Goal: Transaction & Acquisition: Purchase product/service

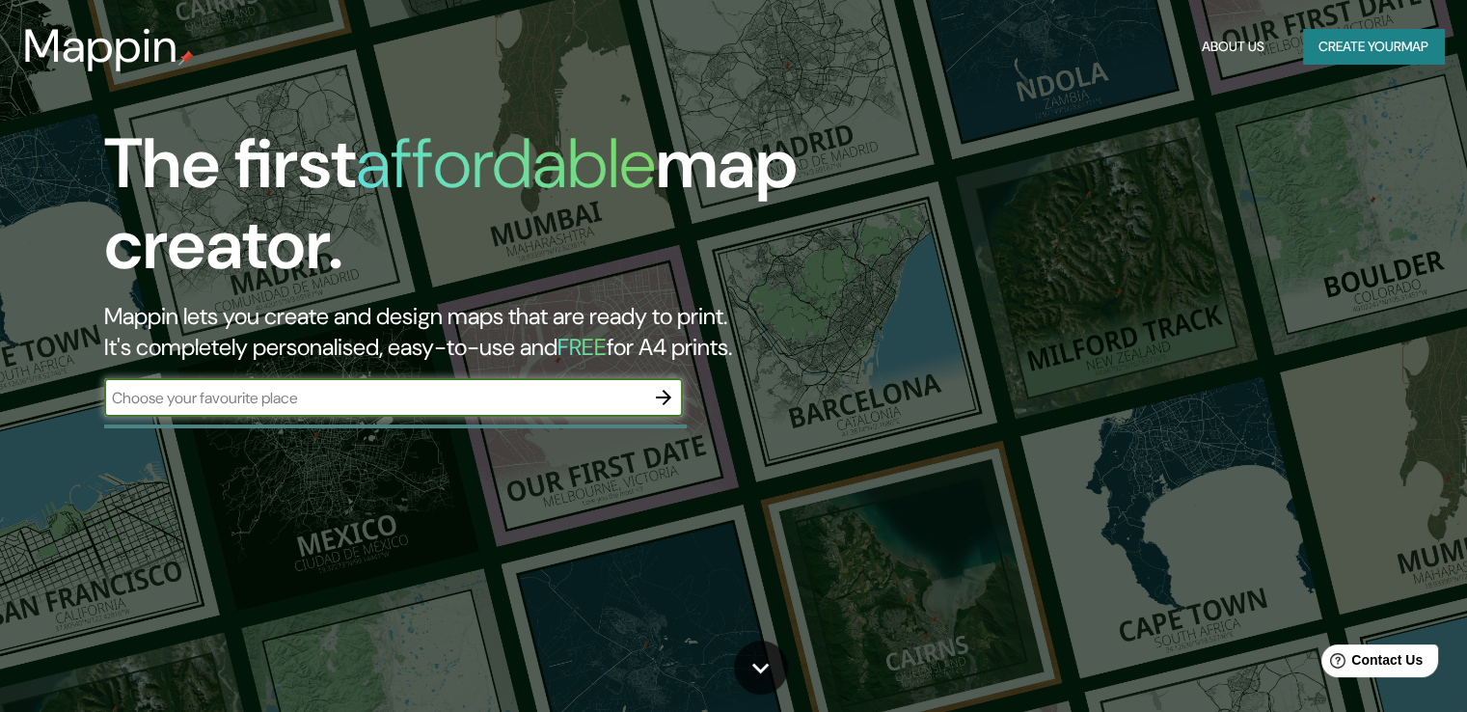
click at [468, 402] on input "text" at bounding box center [374, 398] width 540 height 22
type input "[PERSON_NAME]"
click at [661, 410] on button "button" at bounding box center [663, 397] width 39 height 39
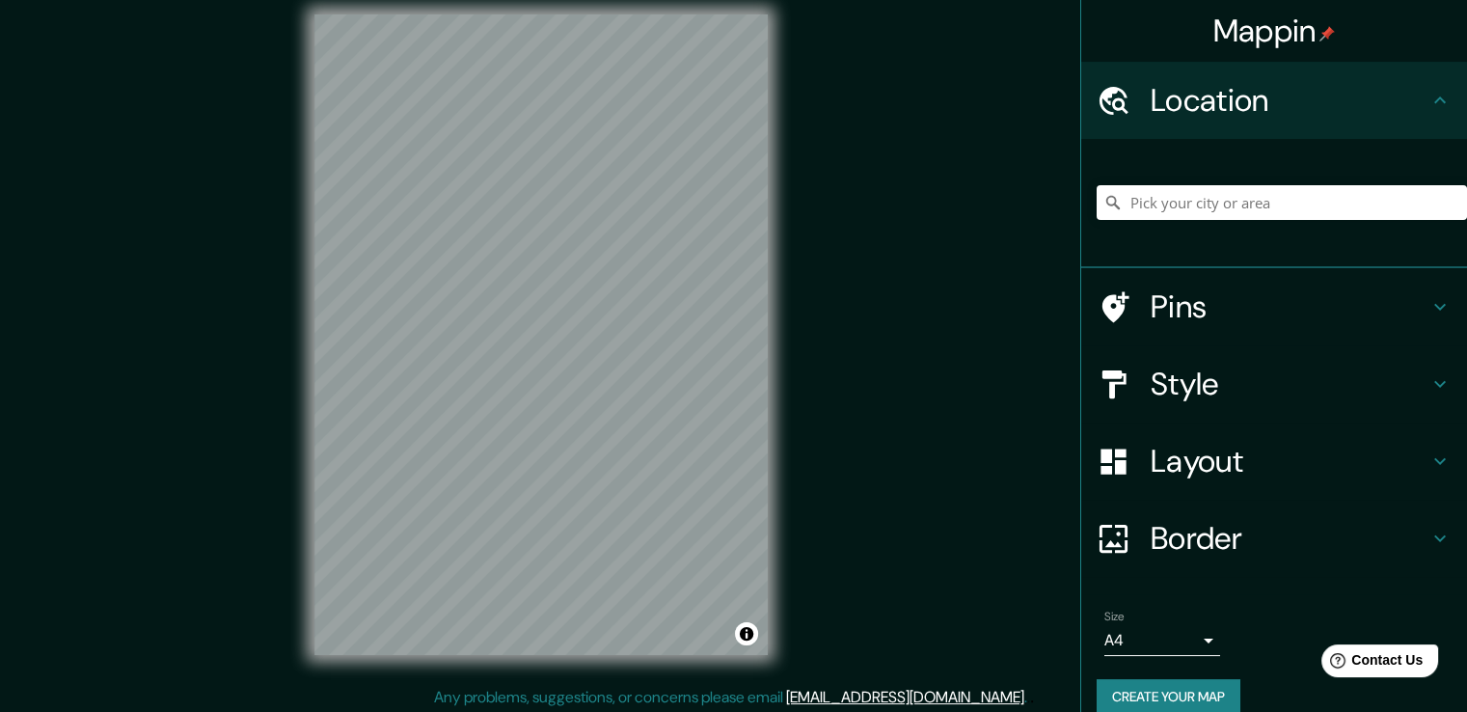
scroll to position [21, 0]
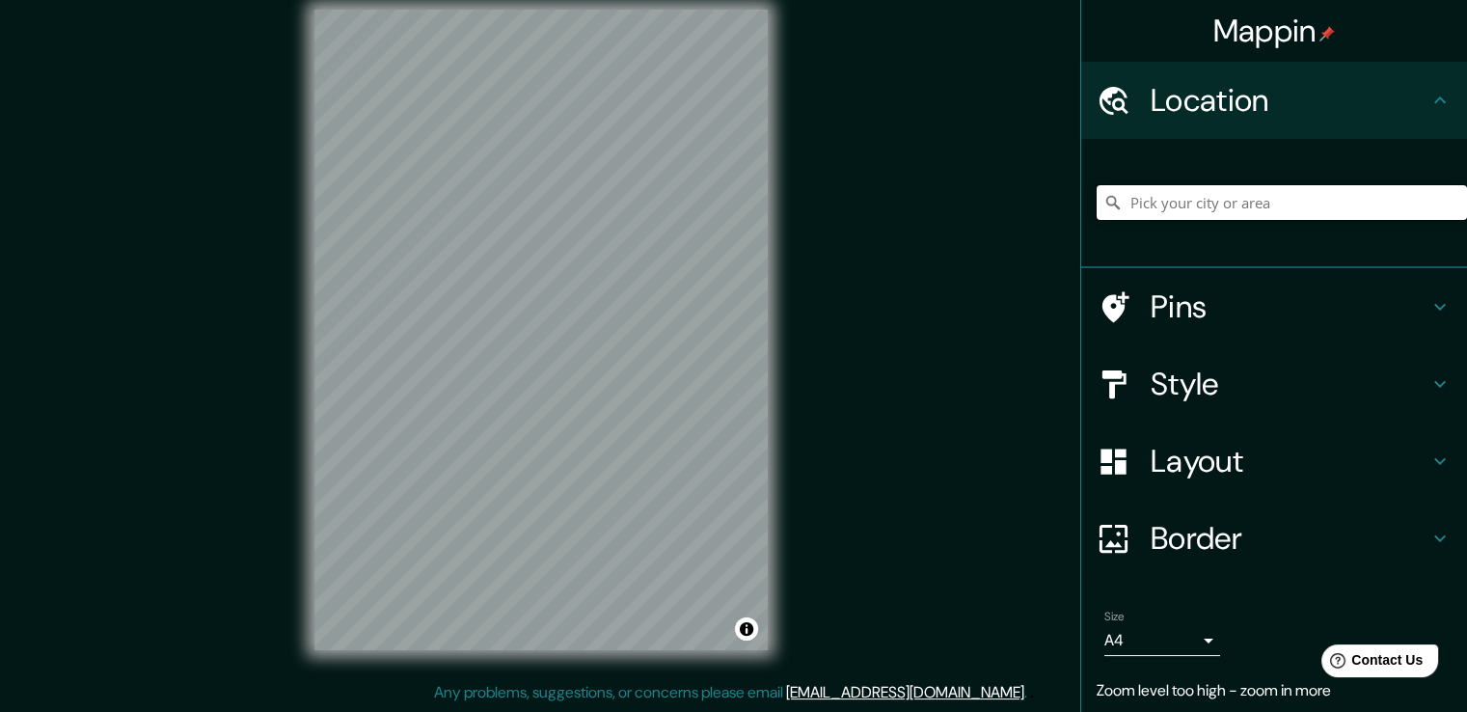
click at [1194, 200] on input "Pick your city or area" at bounding box center [1282, 202] width 370 height 35
click at [1236, 194] on input "[PERSON_NAME], [GEOGRAPHIC_DATA], [GEOGRAPHIC_DATA]" at bounding box center [1282, 202] width 370 height 35
click at [1332, 198] on input "[PERSON_NAME], [GEOGRAPHIC_DATA], [GEOGRAPHIC_DATA]" at bounding box center [1282, 202] width 370 height 35
type input "[PERSON_NAME], [GEOGRAPHIC_DATA], [GEOGRAPHIC_DATA]"
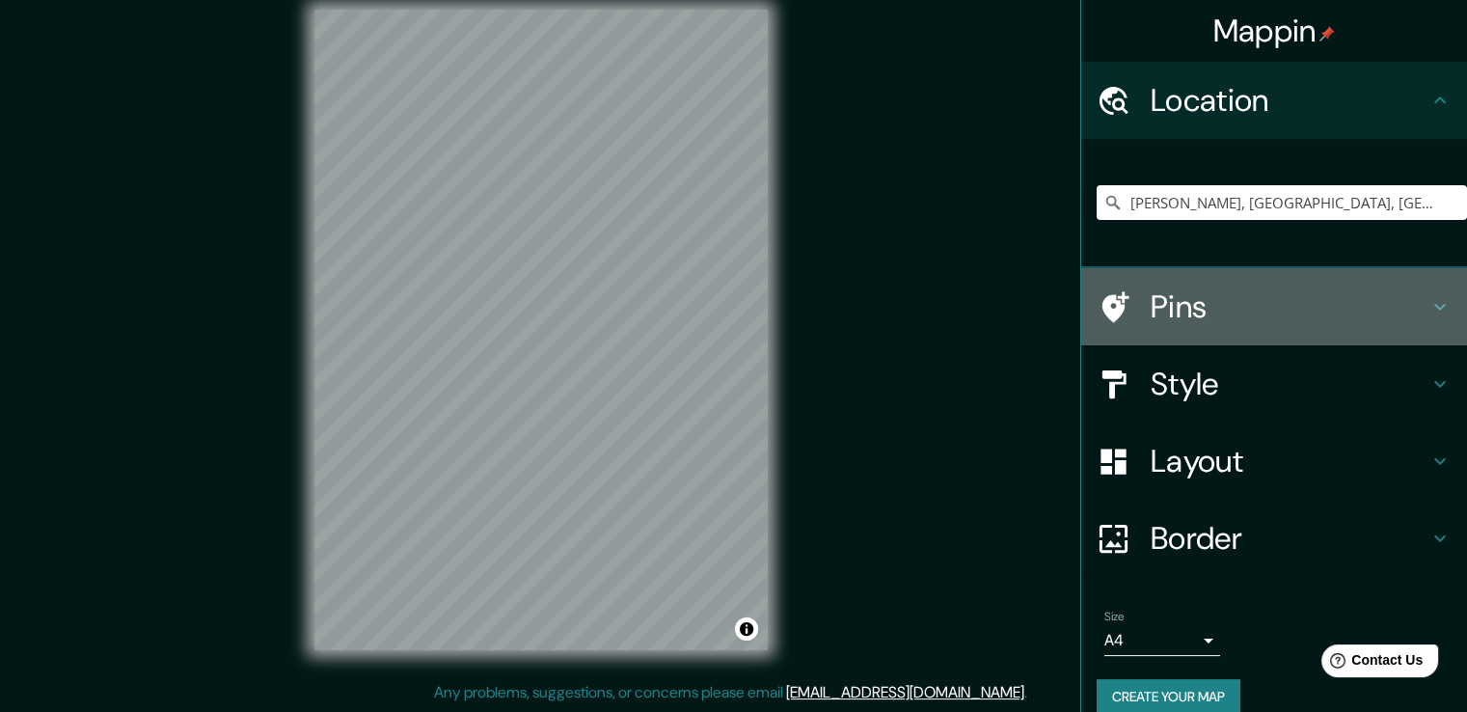
click at [1128, 318] on div at bounding box center [1124, 307] width 54 height 34
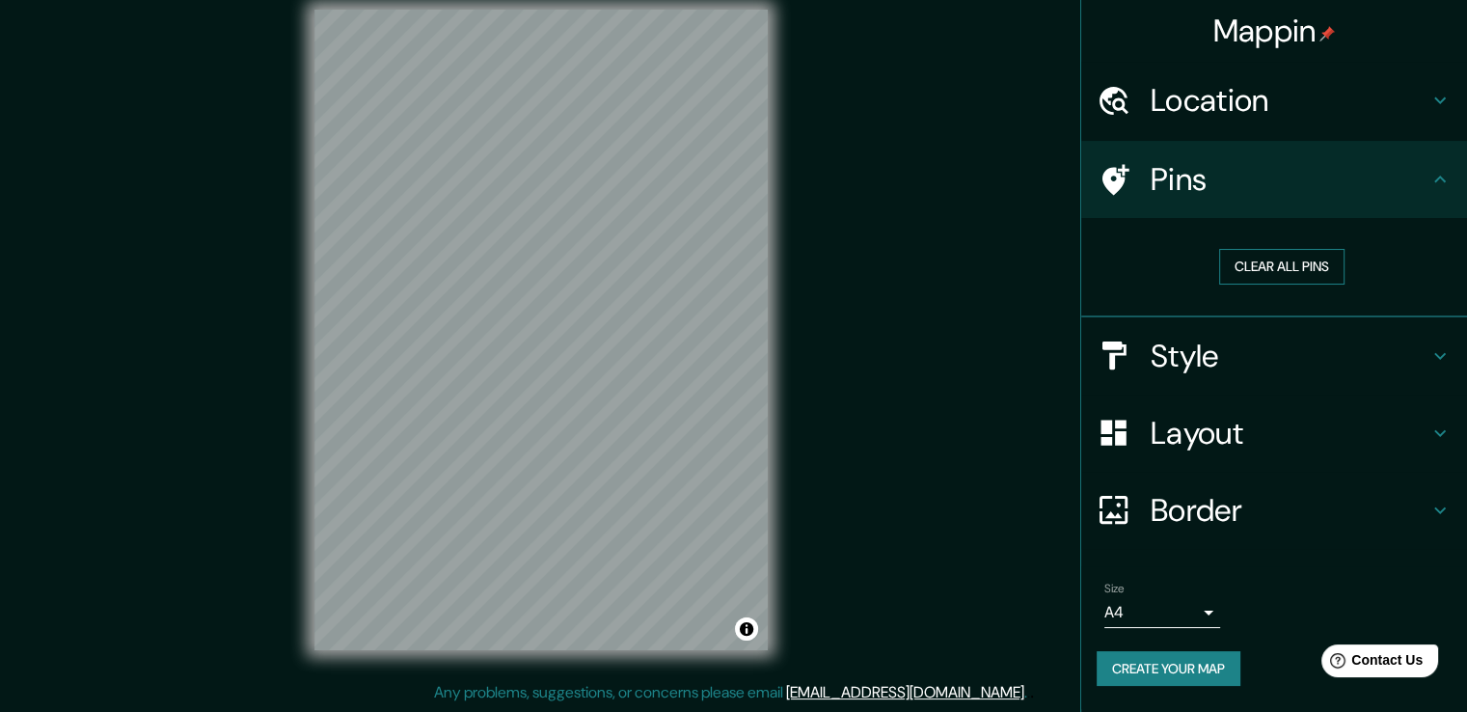
click at [1239, 256] on button "Clear all pins" at bounding box center [1281, 267] width 125 height 36
click at [1206, 118] on h4 "Location" at bounding box center [1290, 100] width 278 height 39
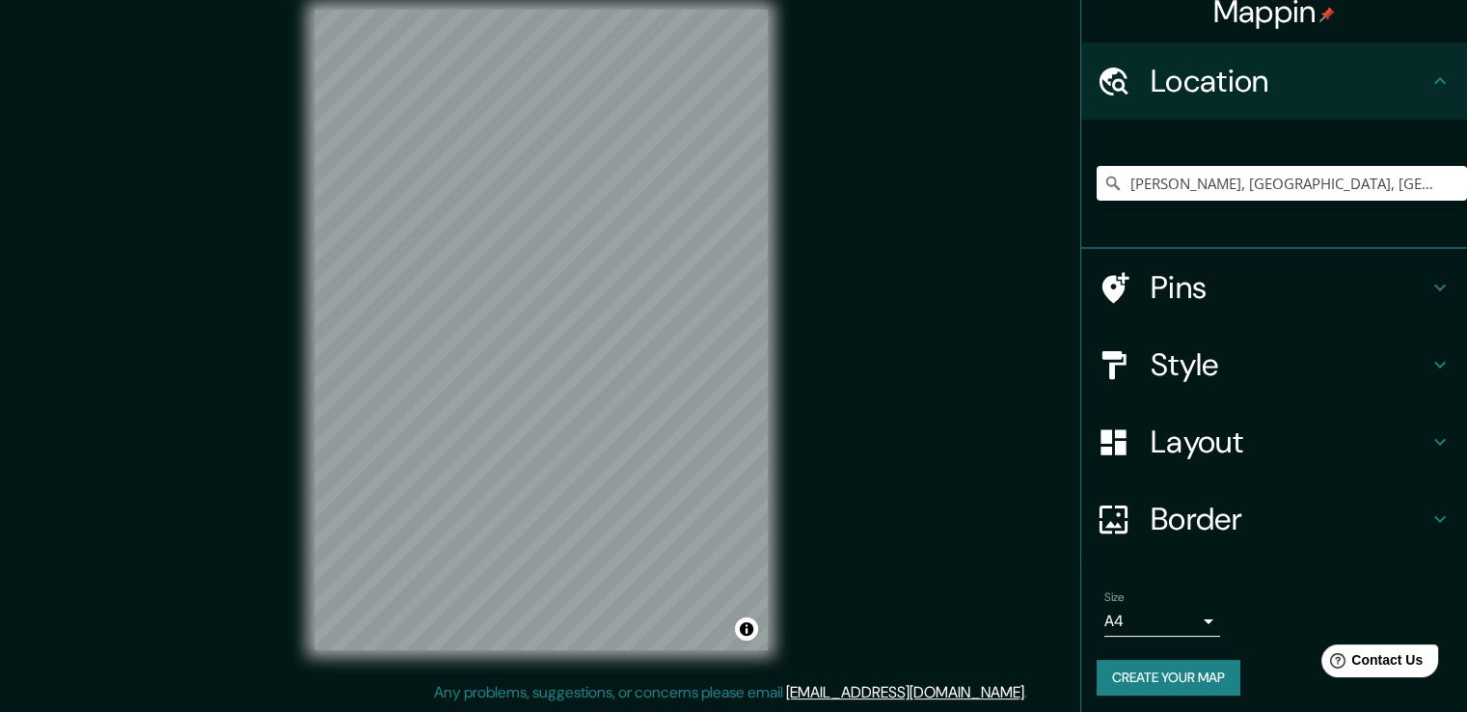
scroll to position [25, 0]
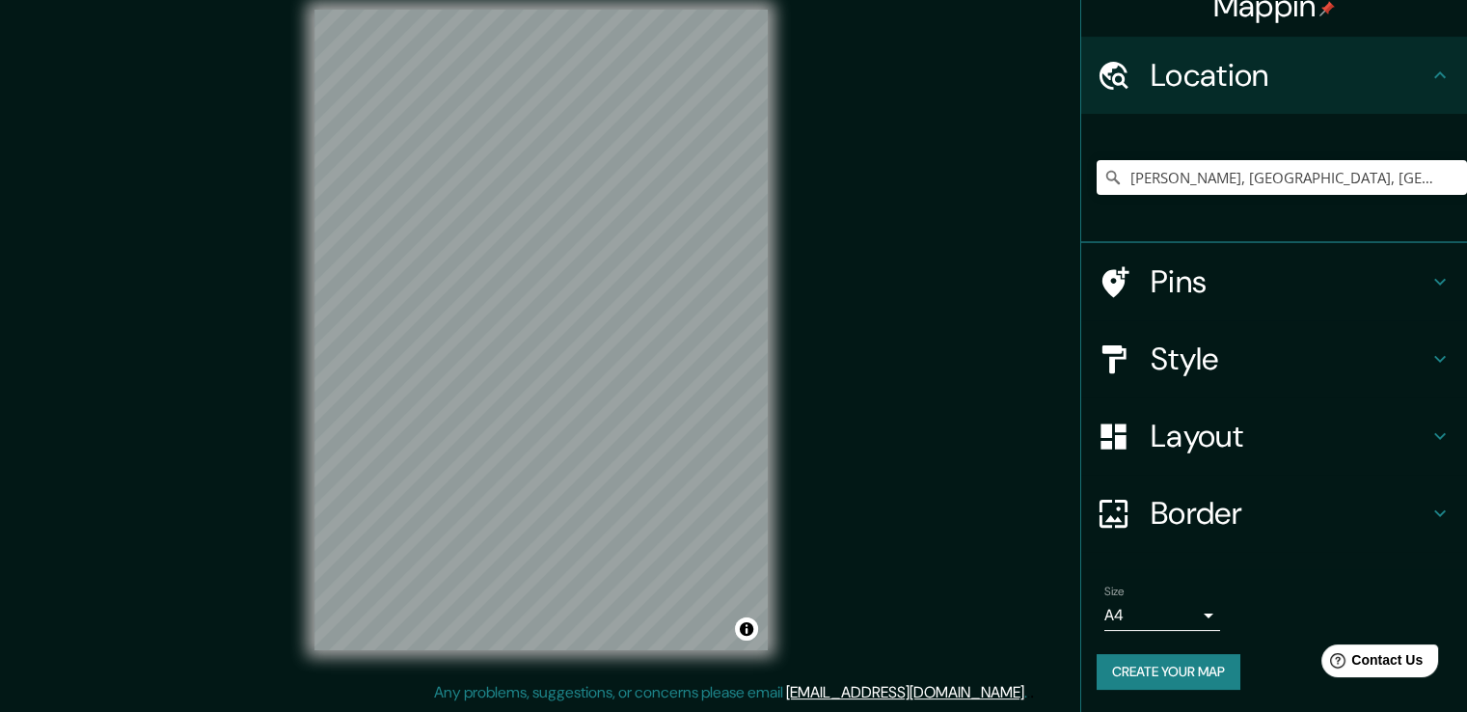
click at [1189, 611] on body "Mappin Location [GEOGRAPHIC_DATA] Ixcuintla, [GEOGRAPHIC_DATA], [GEOGRAPHIC_DAT…" at bounding box center [733, 335] width 1467 height 712
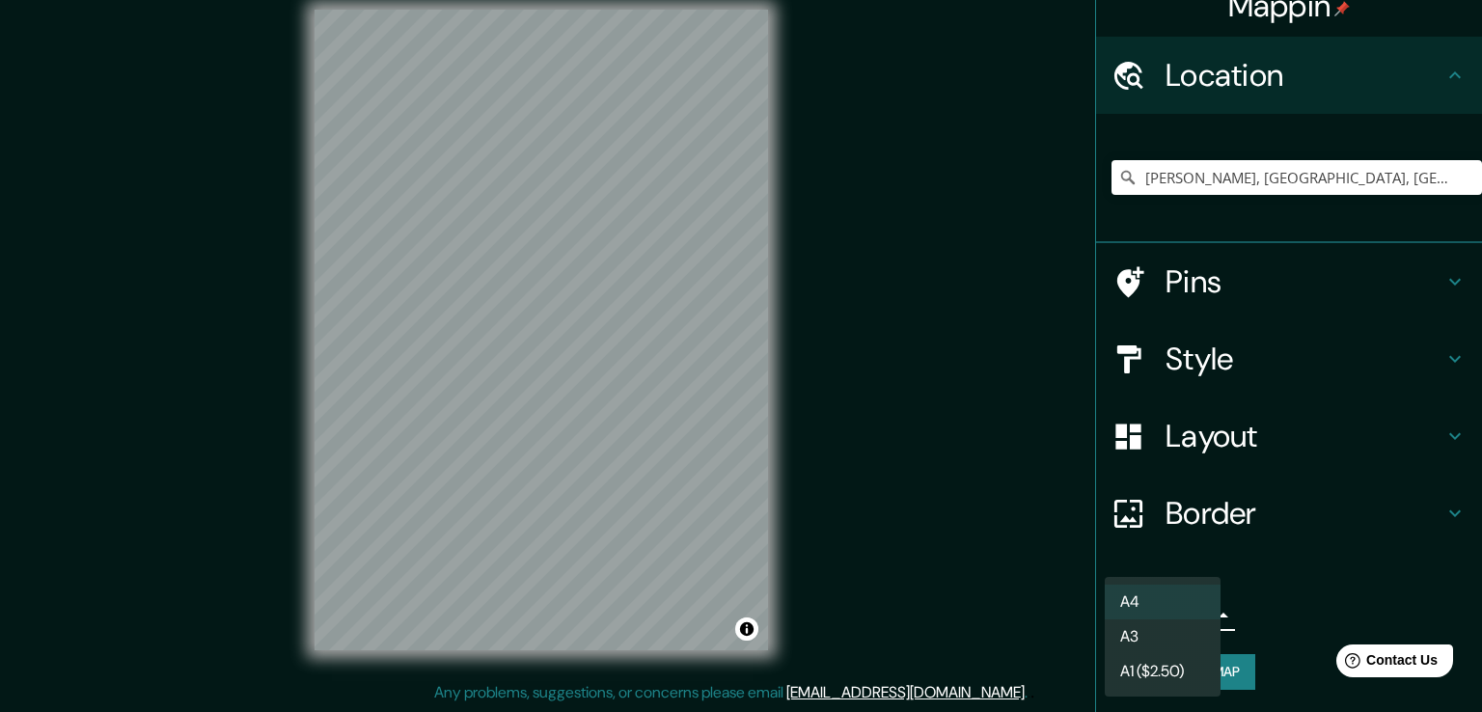
click at [1269, 601] on div at bounding box center [741, 356] width 1482 height 712
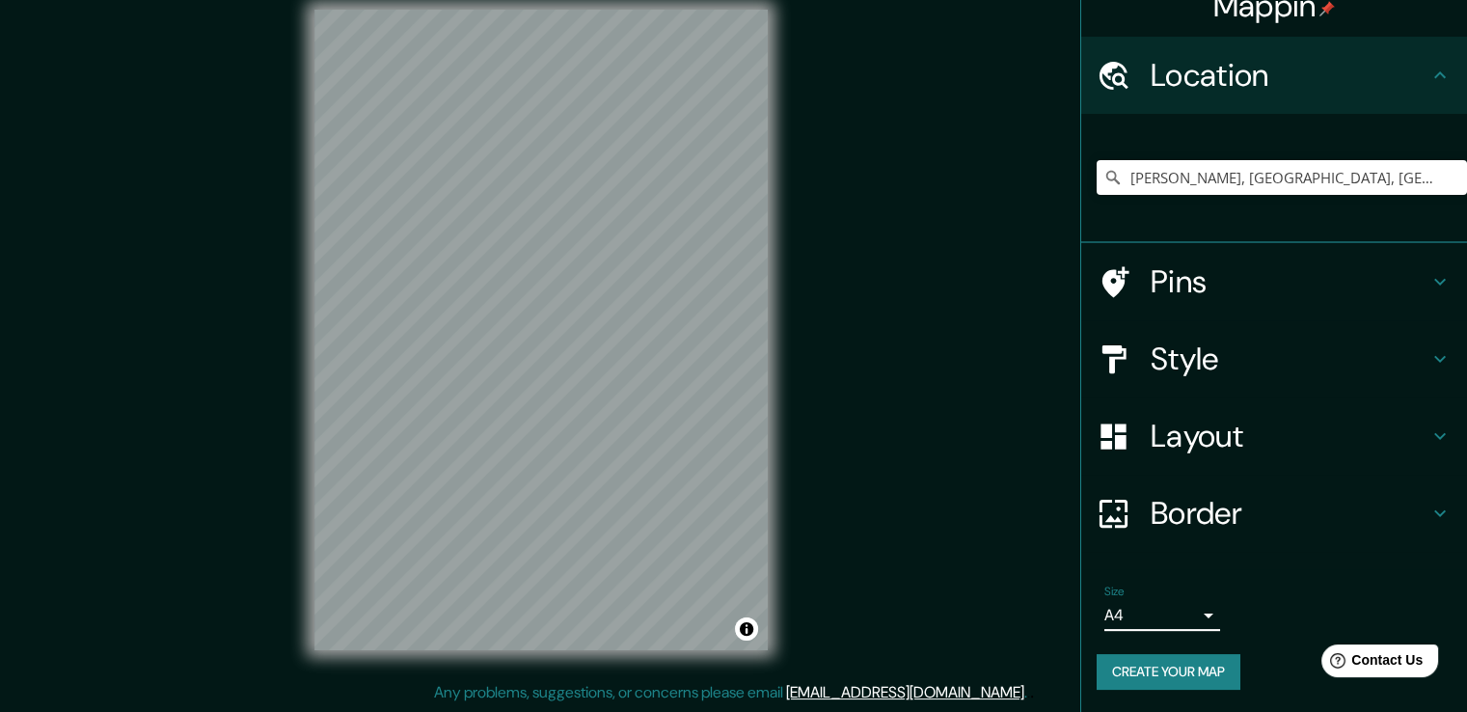
click at [1188, 664] on button "Create your map" at bounding box center [1169, 672] width 144 height 36
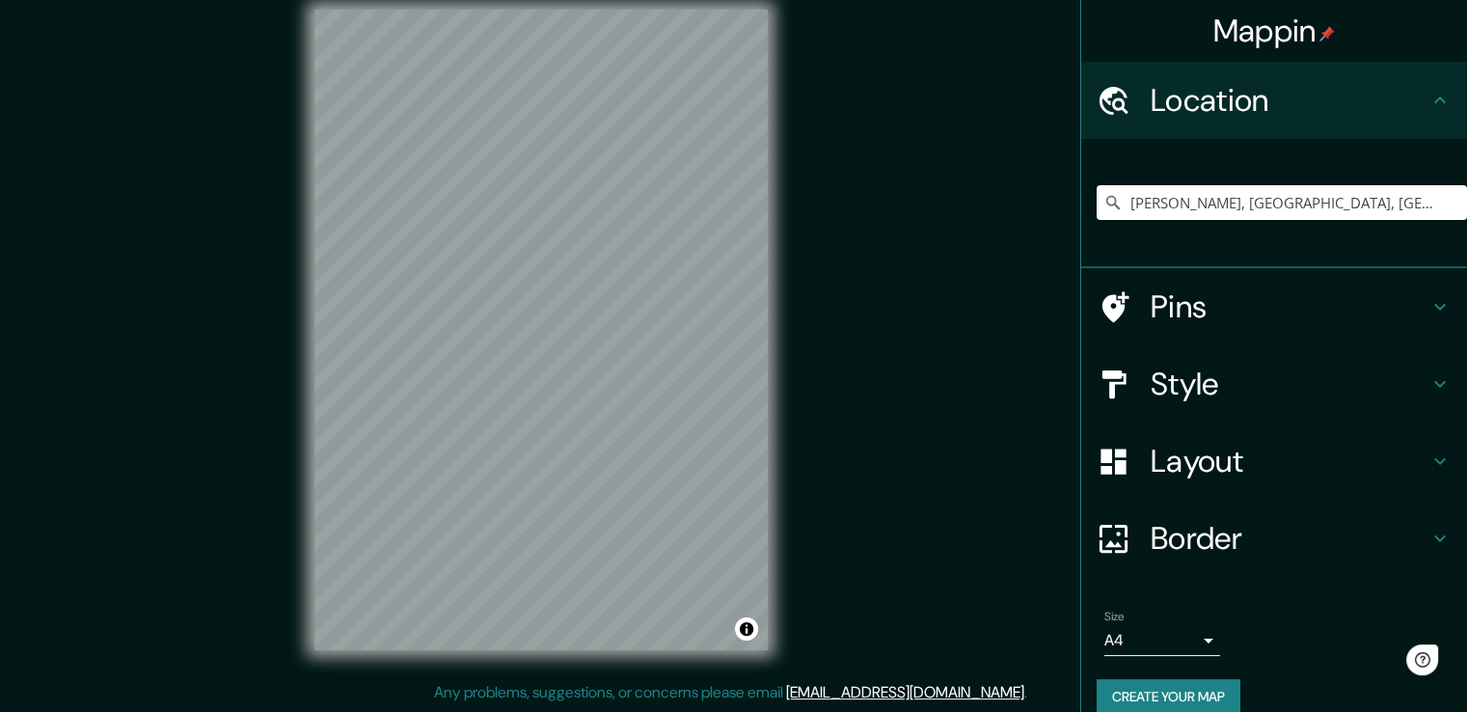
scroll to position [21, 0]
click at [1258, 471] on h4 "Layout" at bounding box center [1290, 461] width 278 height 39
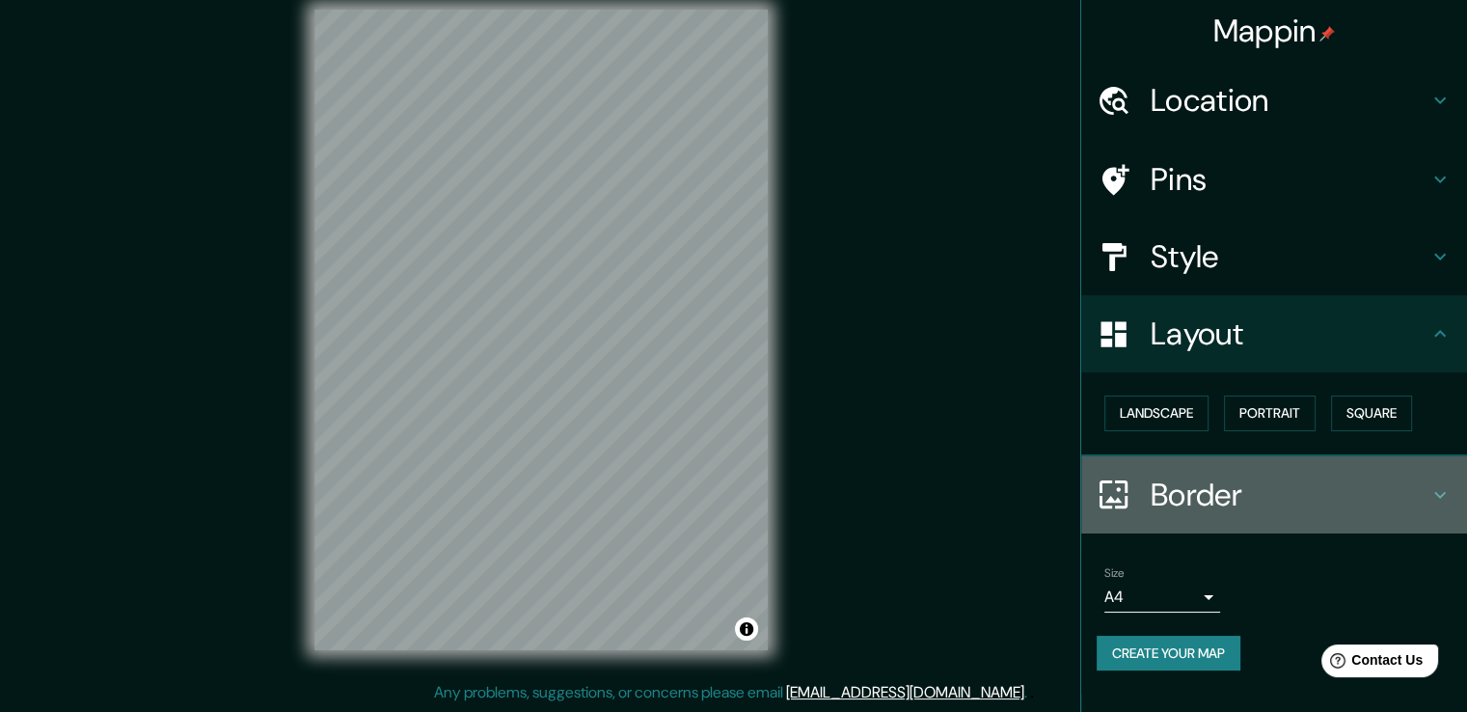
click at [1273, 481] on h4 "Border" at bounding box center [1290, 495] width 278 height 39
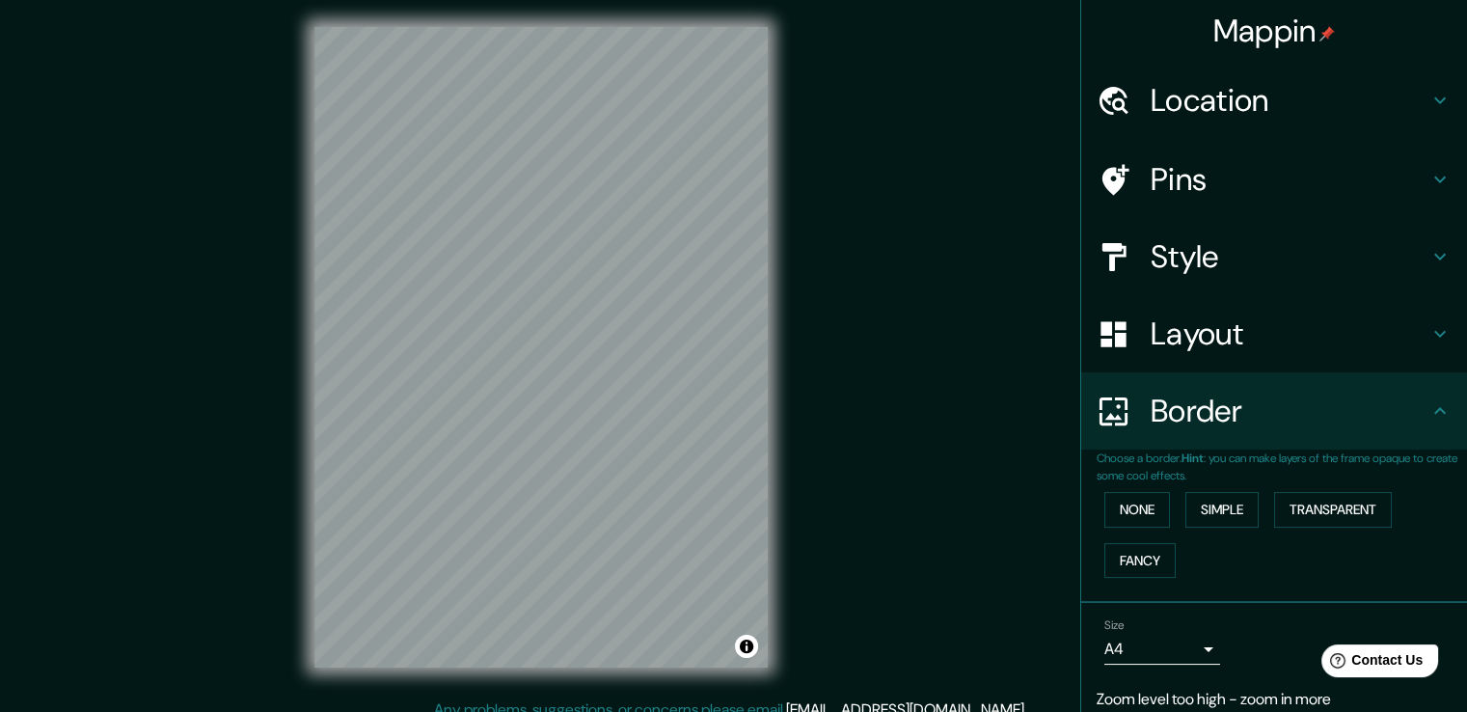
scroll to position [0, 0]
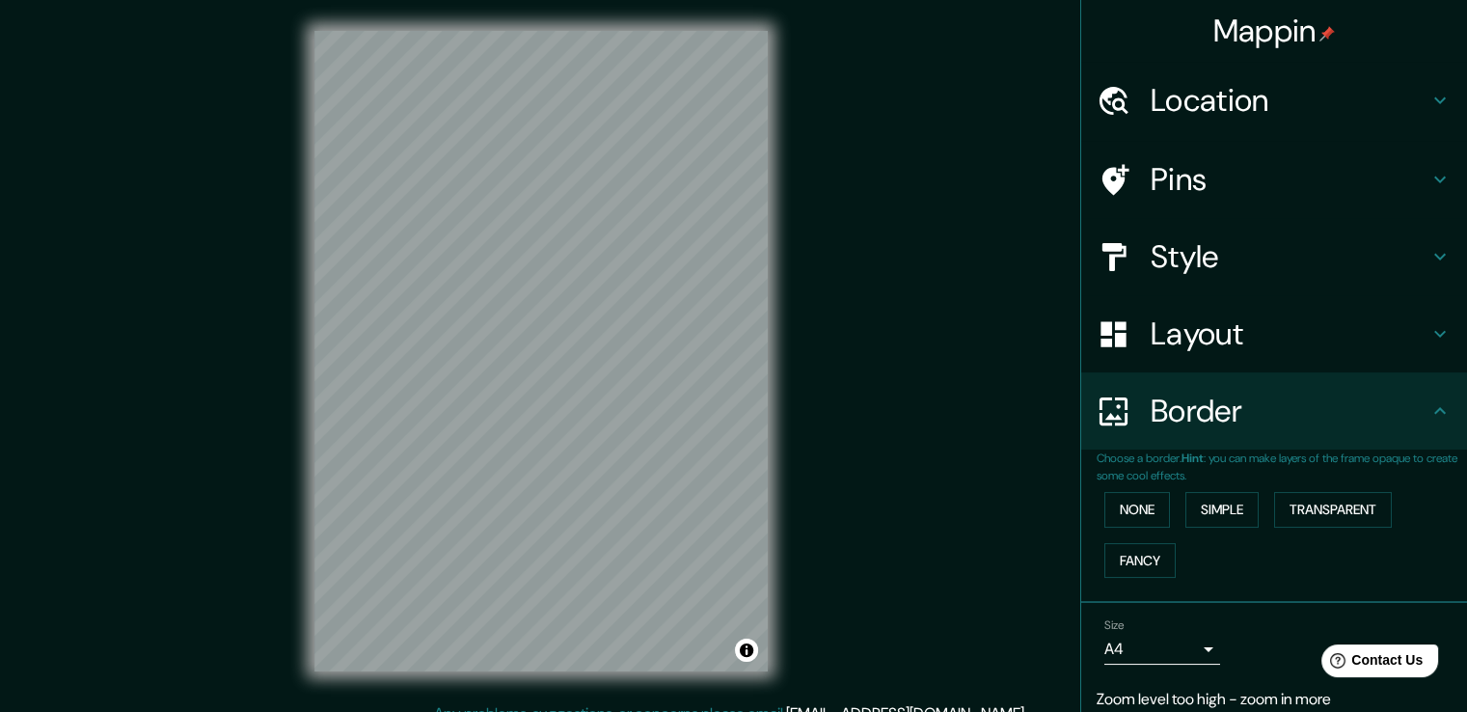
click at [1231, 105] on h4 "Location" at bounding box center [1290, 100] width 278 height 39
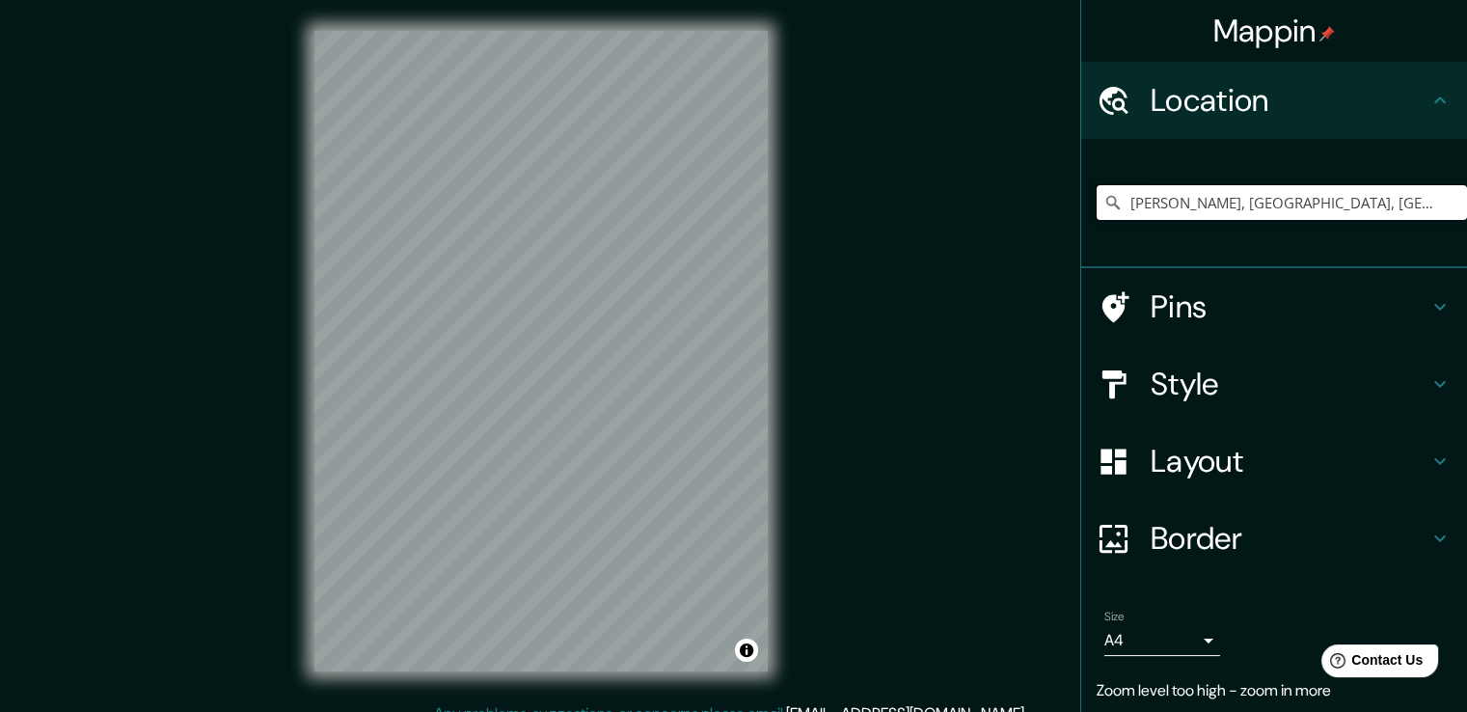
click at [1239, 196] on input "[PERSON_NAME], [GEOGRAPHIC_DATA], [GEOGRAPHIC_DATA]" at bounding box center [1282, 202] width 370 height 35
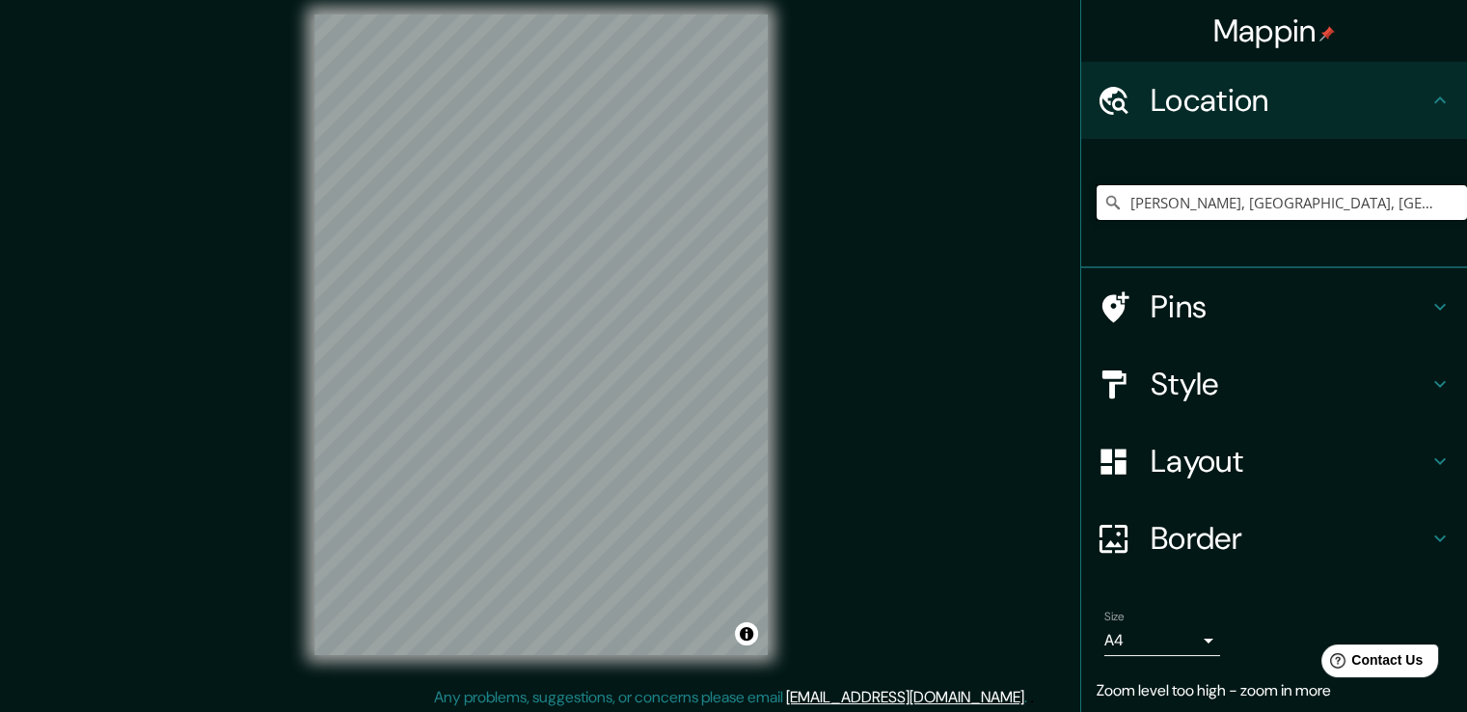
scroll to position [21, 0]
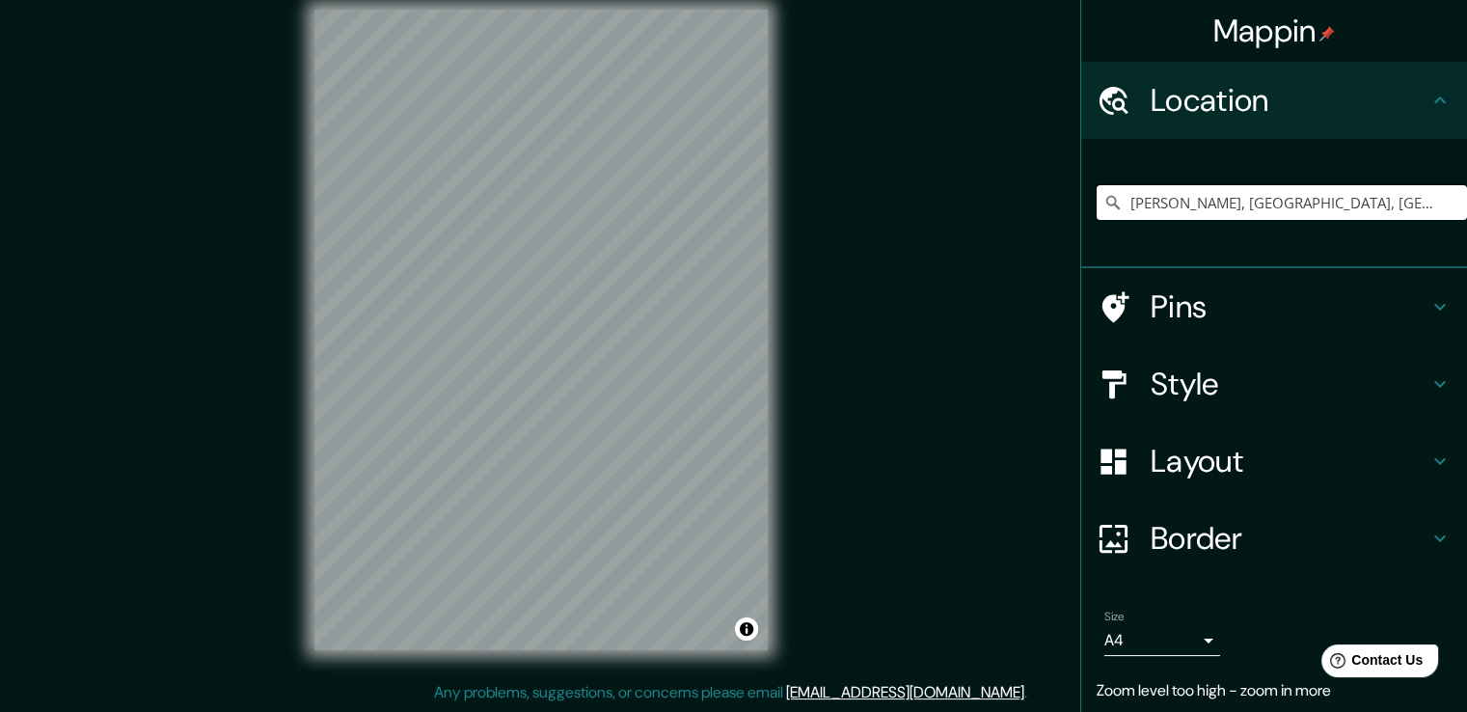
click at [1389, 202] on input "[PERSON_NAME], [GEOGRAPHIC_DATA], [GEOGRAPHIC_DATA]" at bounding box center [1282, 202] width 370 height 35
type input "[PERSON_NAME], [GEOGRAPHIC_DATA], [GEOGRAPHIC_DATA]"
click at [1188, 644] on body "Mappin Location Santiago Ixcuintla, Nayarit, México Santiago Ixcuintla Nayarit,…" at bounding box center [733, 335] width 1467 height 712
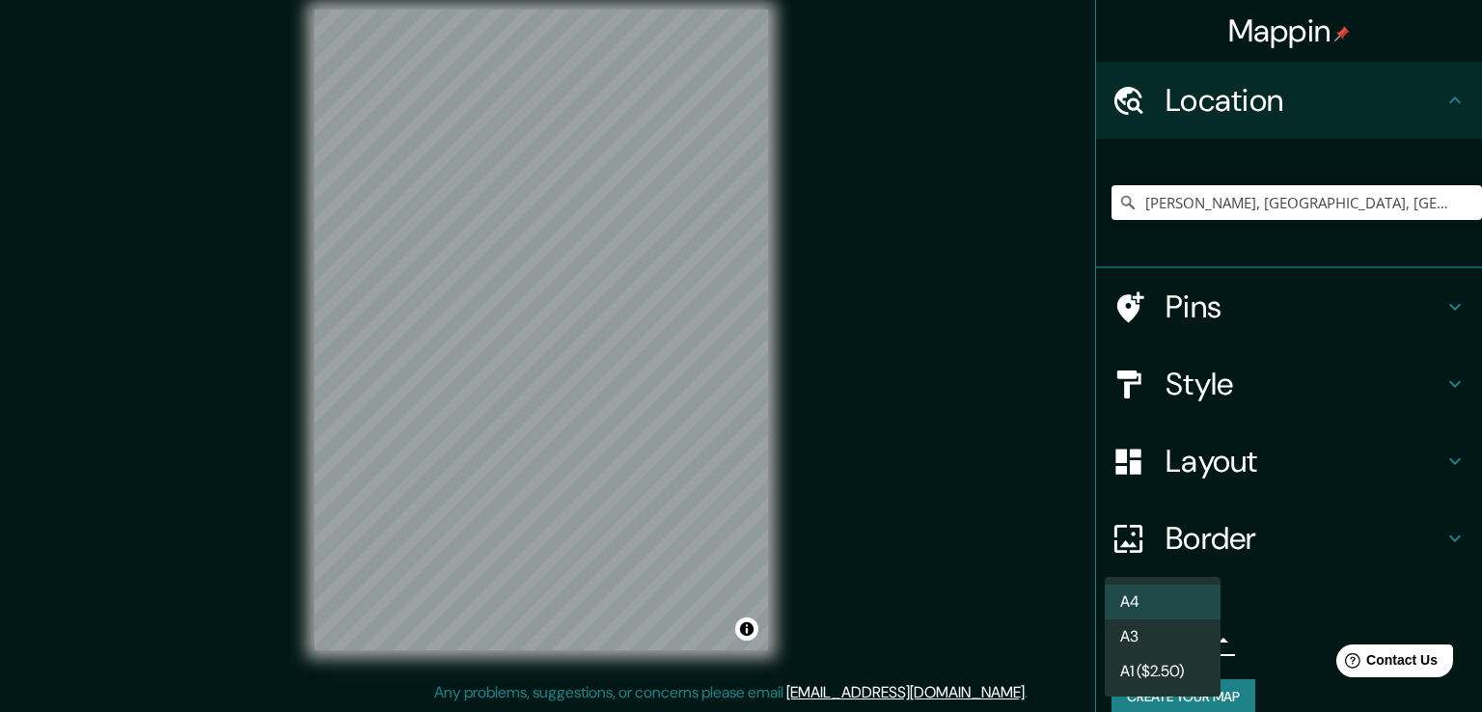
click at [1137, 389] on div at bounding box center [741, 356] width 1482 height 712
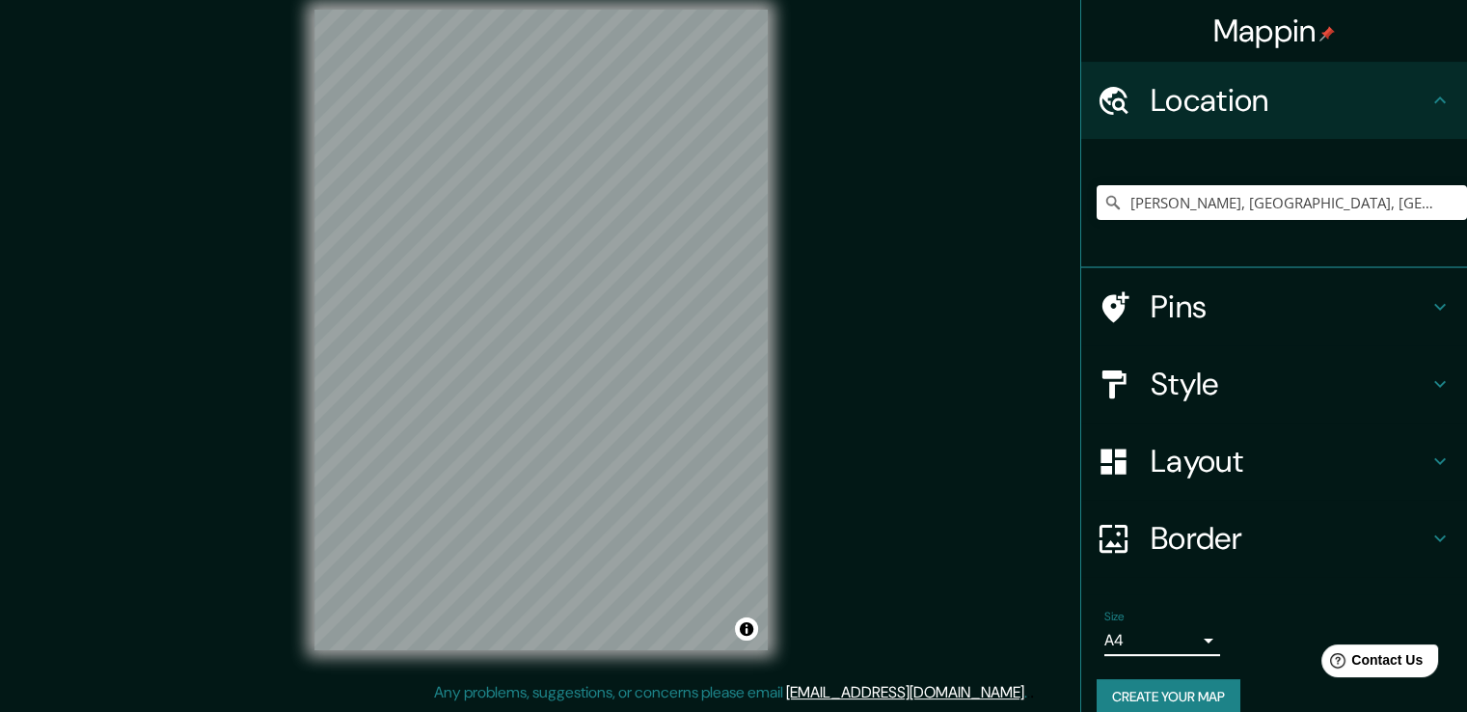
click at [1231, 379] on h4 "Style" at bounding box center [1290, 384] width 278 height 39
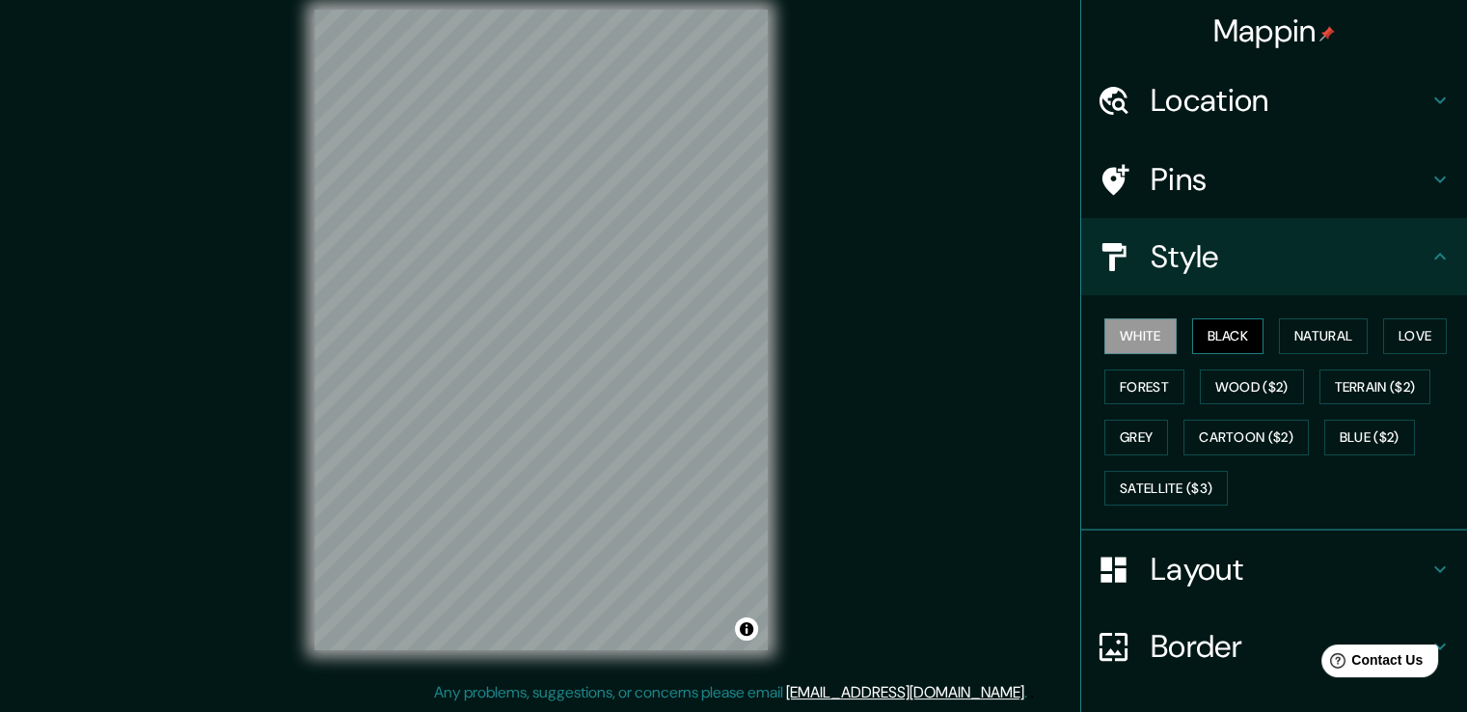
click at [1213, 337] on button "Black" at bounding box center [1228, 336] width 72 height 36
click at [1146, 333] on button "White" at bounding box center [1140, 336] width 72 height 36
click at [1151, 577] on h4 "Layout" at bounding box center [1290, 569] width 278 height 39
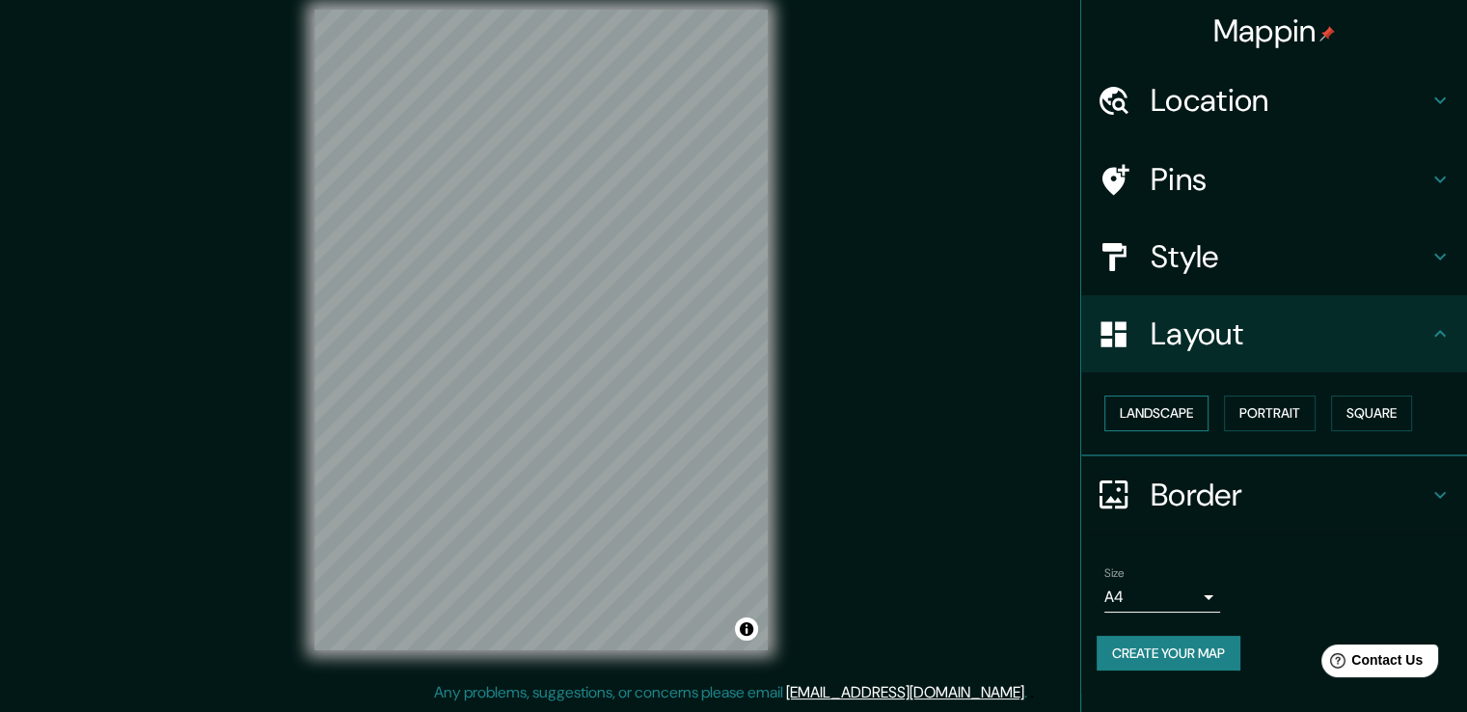
click at [1161, 423] on button "Landscape" at bounding box center [1156, 413] width 104 height 36
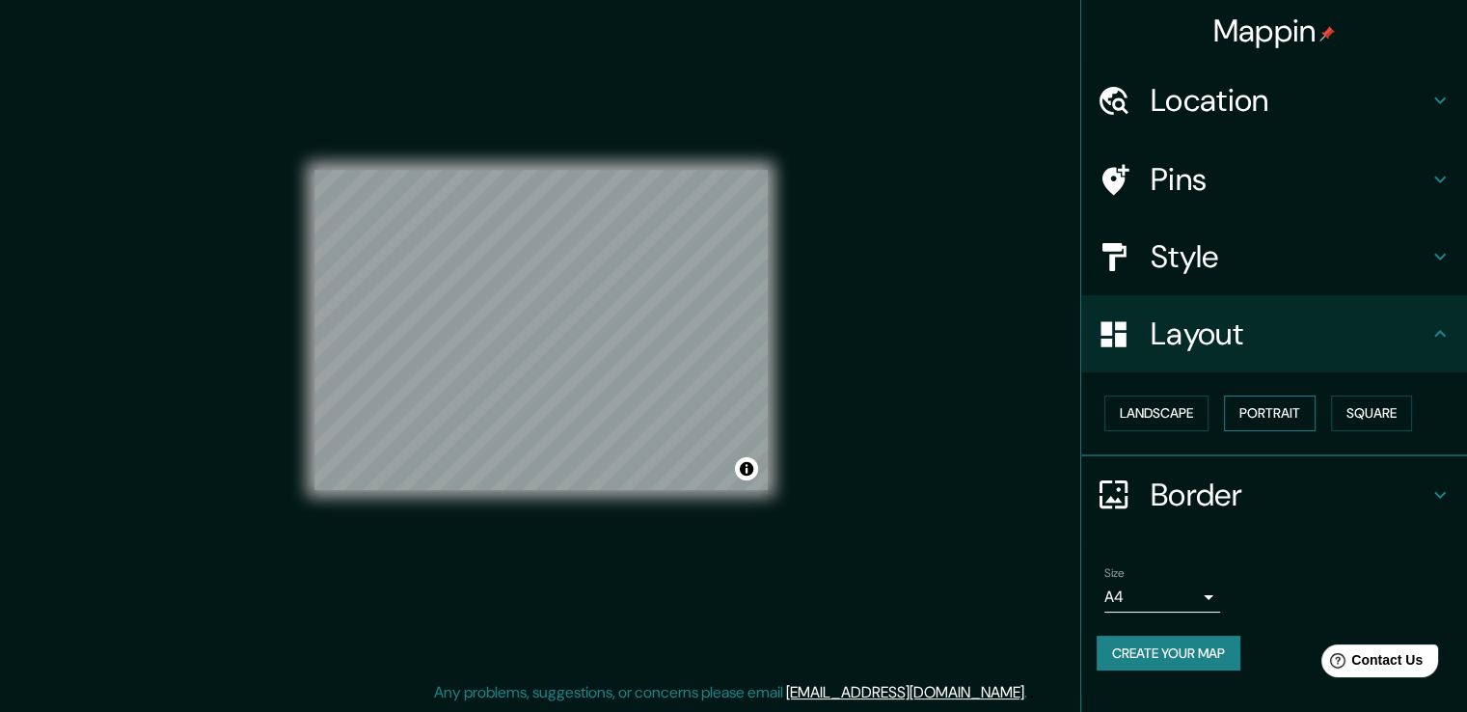
click at [1254, 406] on button "Portrait" at bounding box center [1270, 413] width 92 height 36
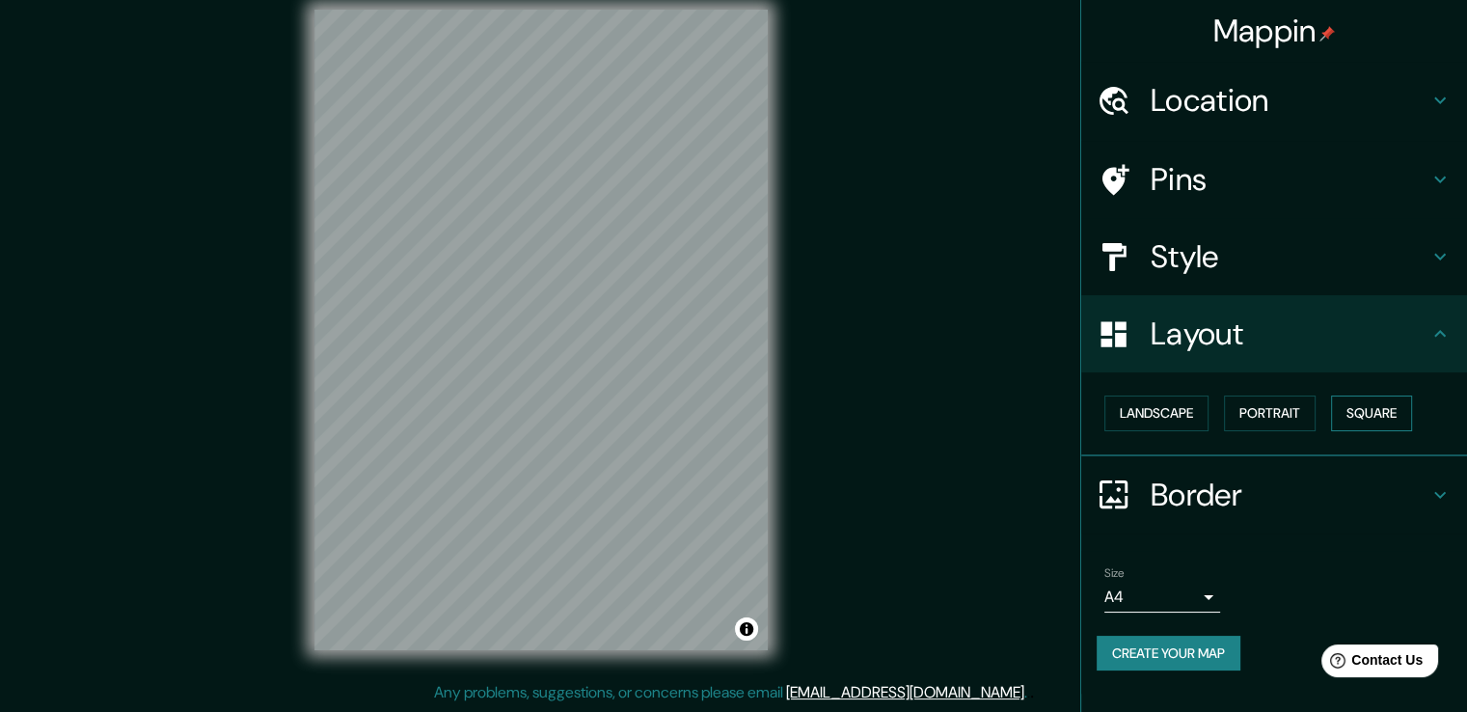
click at [1349, 428] on button "Square" at bounding box center [1371, 413] width 81 height 36
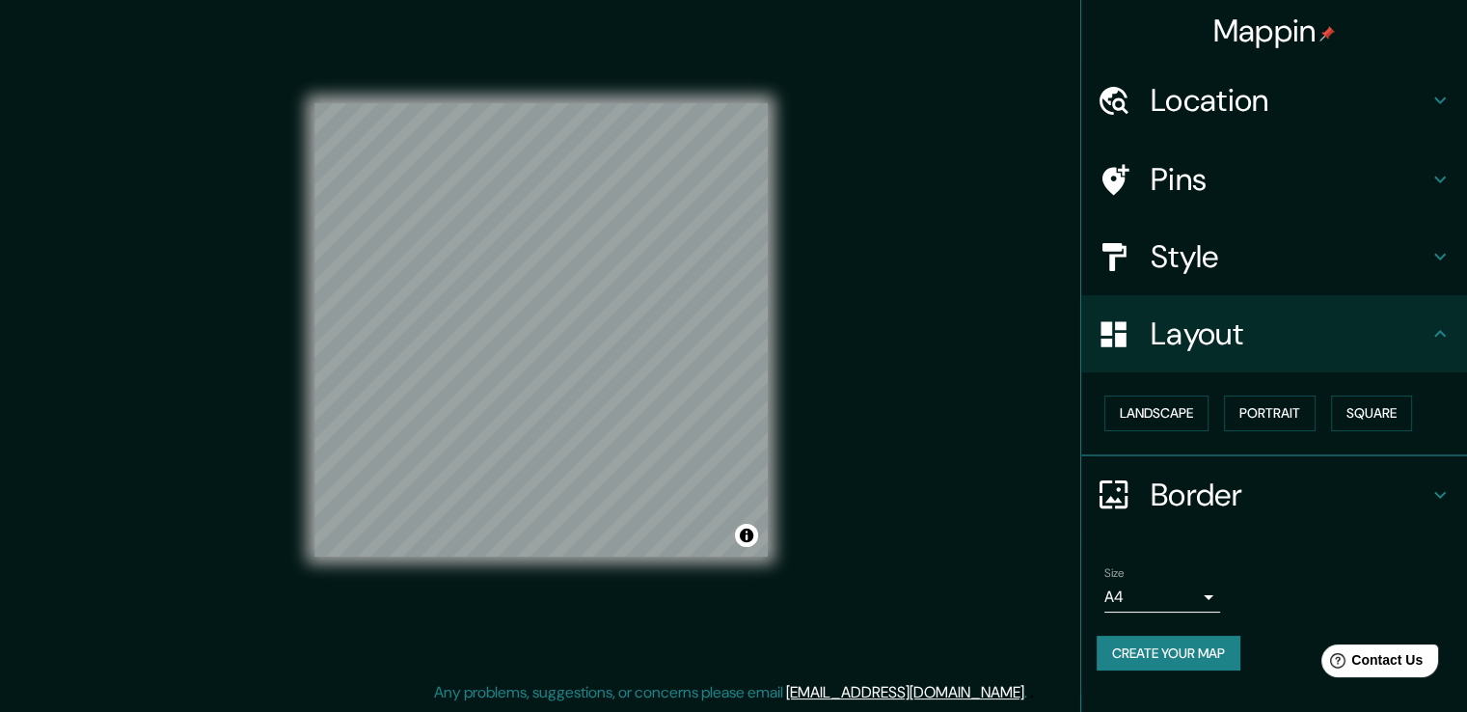
click at [1238, 483] on h4 "Border" at bounding box center [1290, 495] width 278 height 39
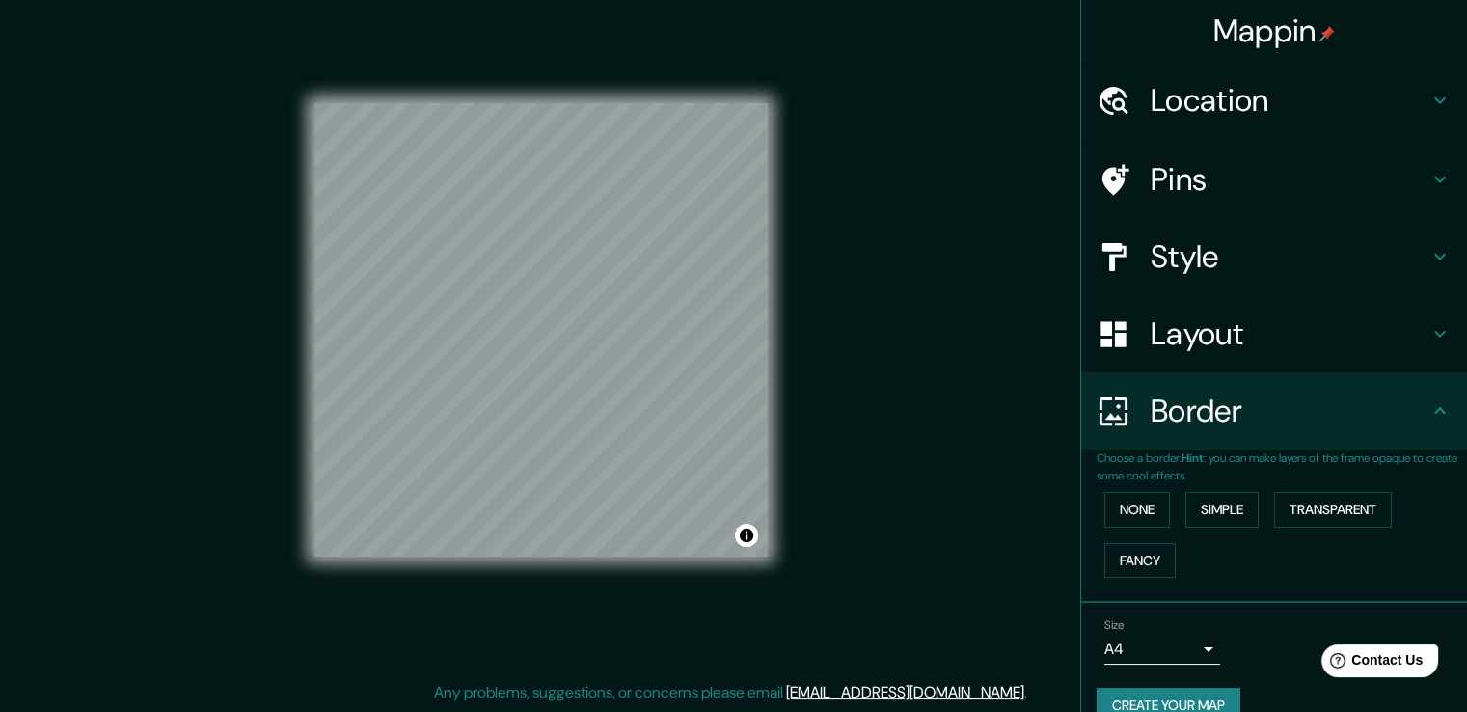
scroll to position [33, 0]
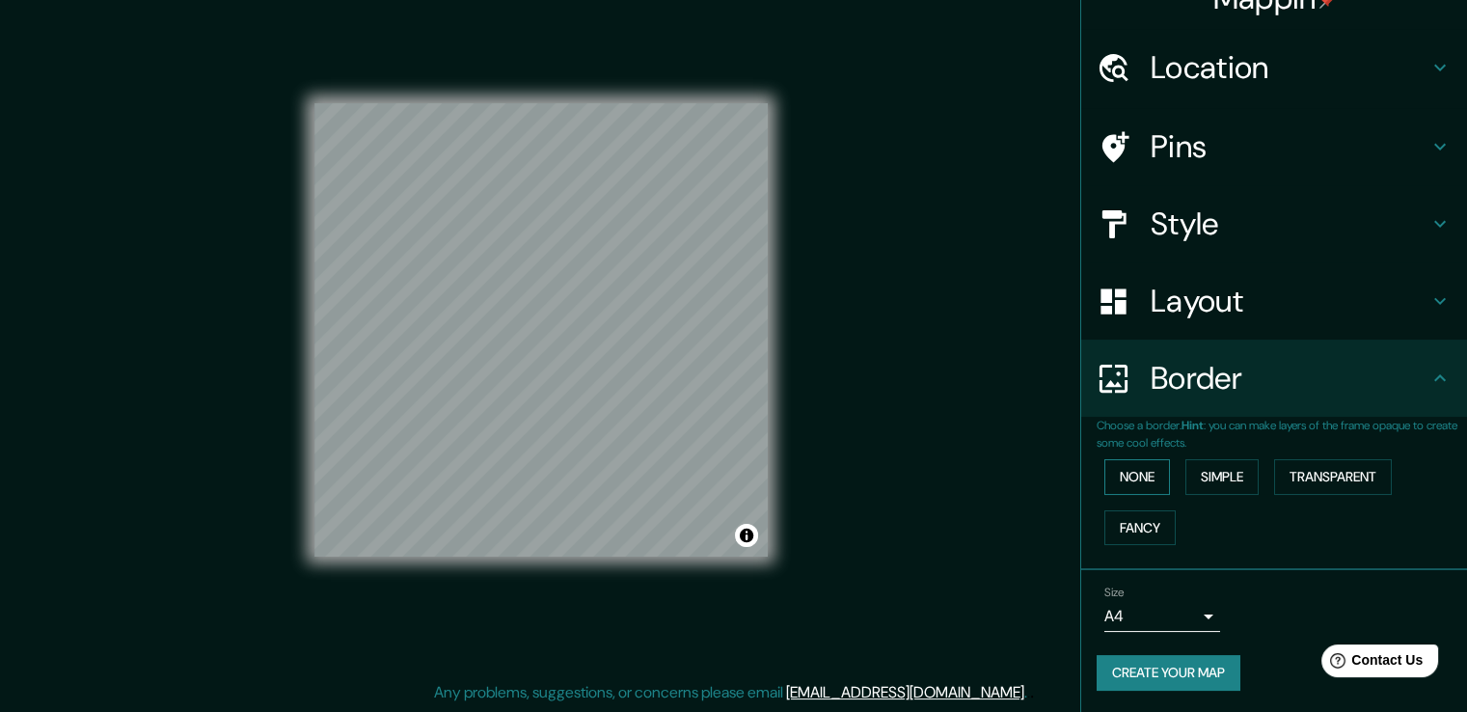
click at [1141, 485] on button "None" at bounding box center [1137, 477] width 66 height 36
click at [1185, 483] on button "Simple" at bounding box center [1221, 477] width 73 height 36
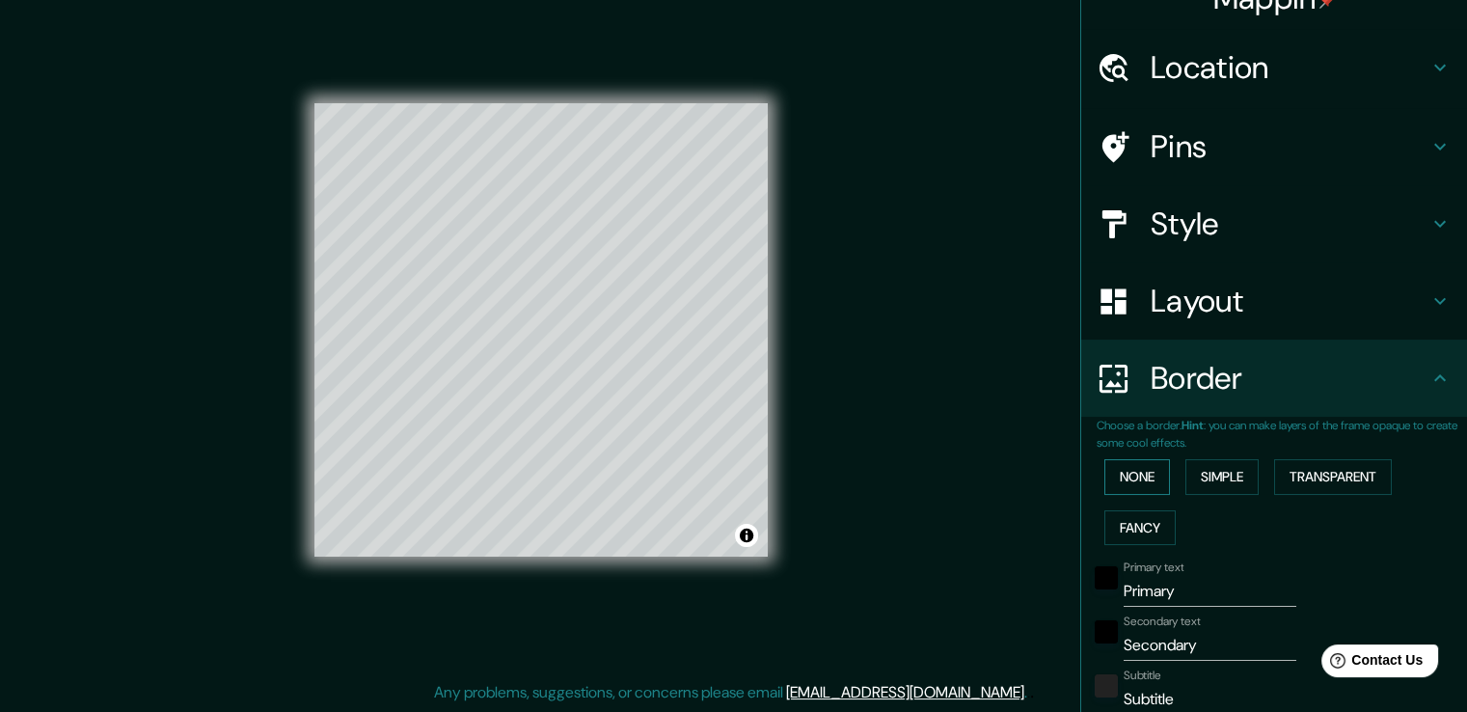
click at [1140, 476] on button "None" at bounding box center [1137, 477] width 66 height 36
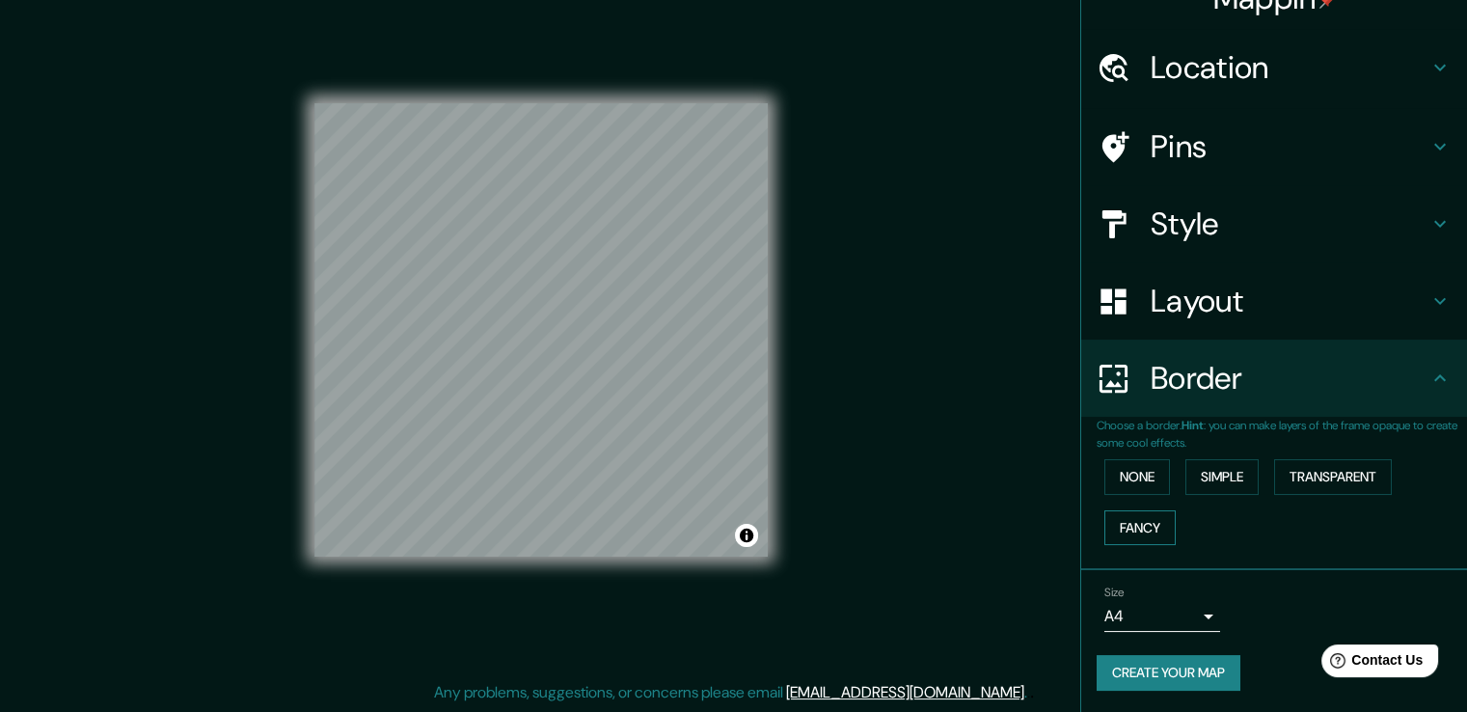
click at [1146, 526] on button "Fancy" at bounding box center [1139, 528] width 71 height 36
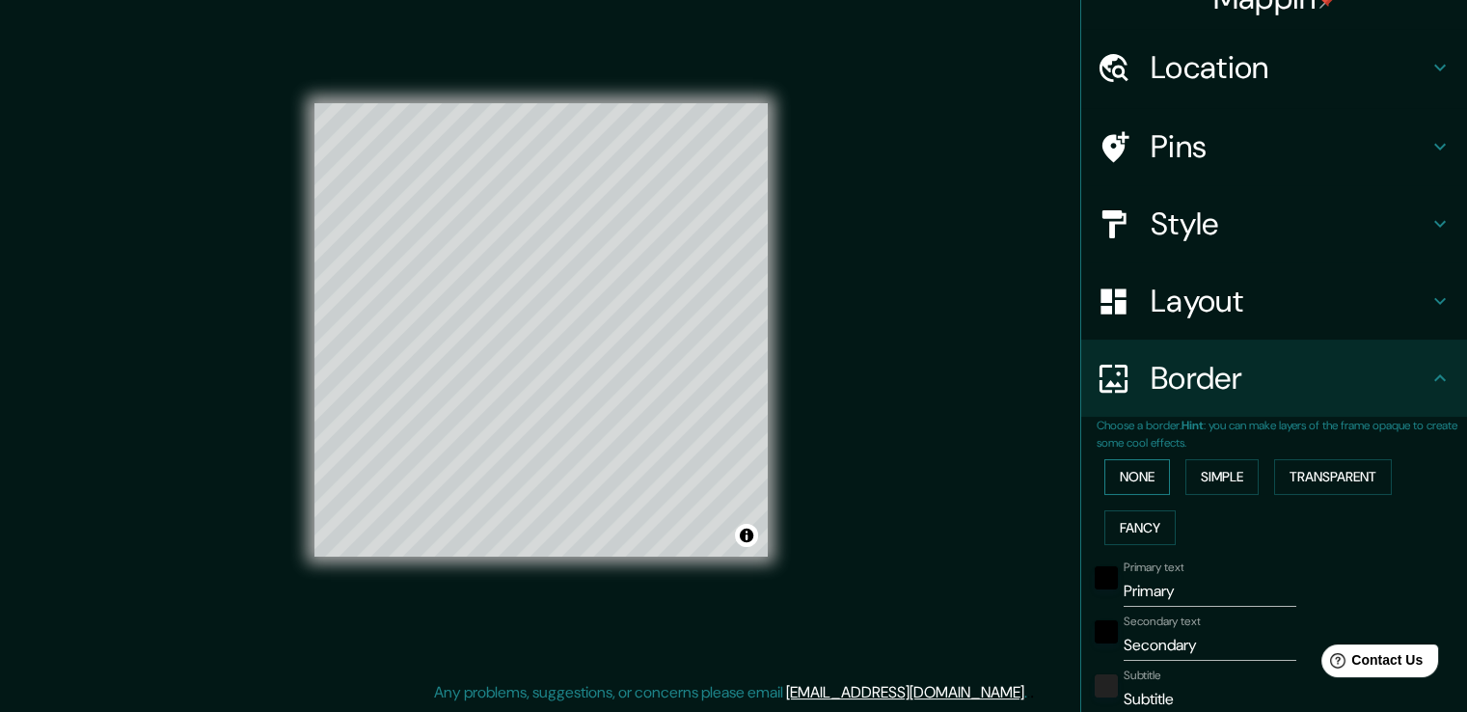
click at [1137, 468] on button "None" at bounding box center [1137, 477] width 66 height 36
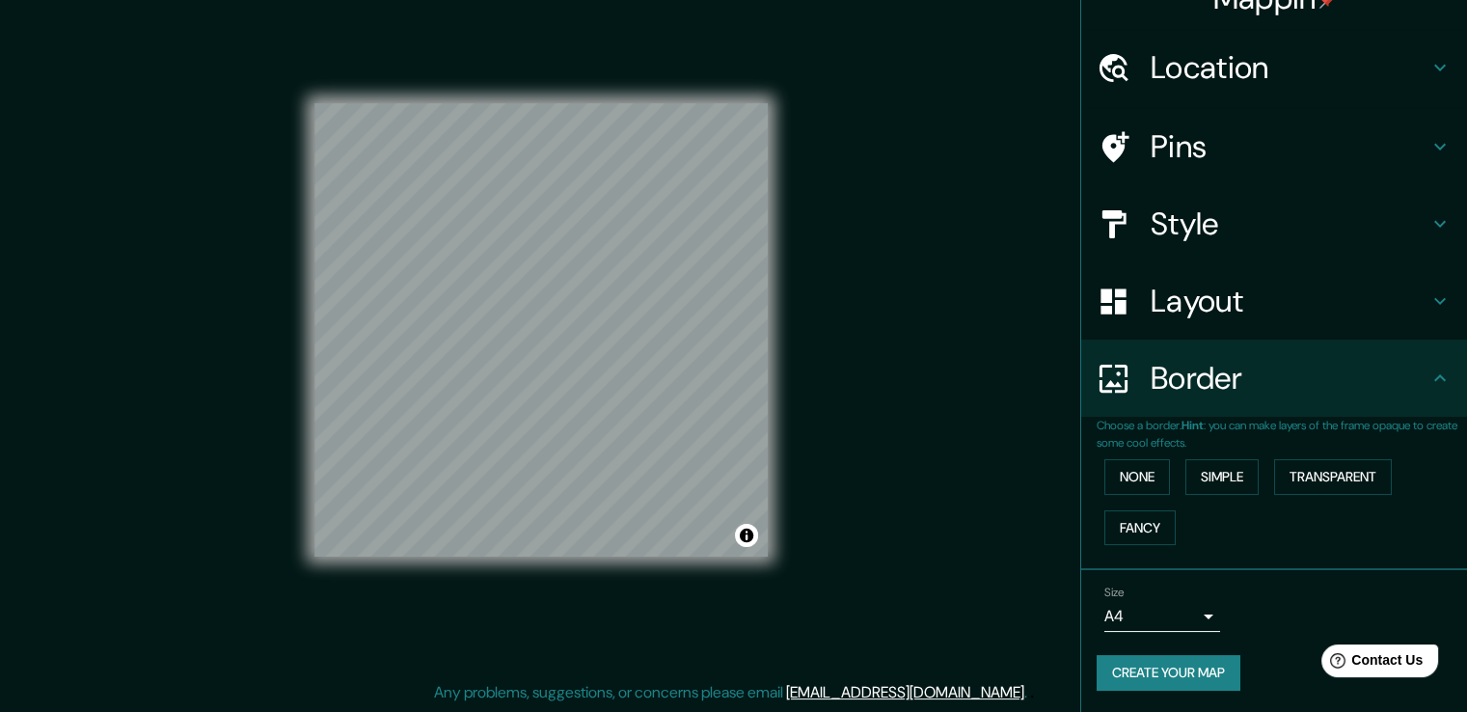
click at [1160, 674] on button "Create your map" at bounding box center [1169, 673] width 144 height 36
click at [1136, 668] on button "Create your map" at bounding box center [1169, 673] width 144 height 36
click at [1136, 669] on button "Create your map" at bounding box center [1169, 673] width 144 height 36
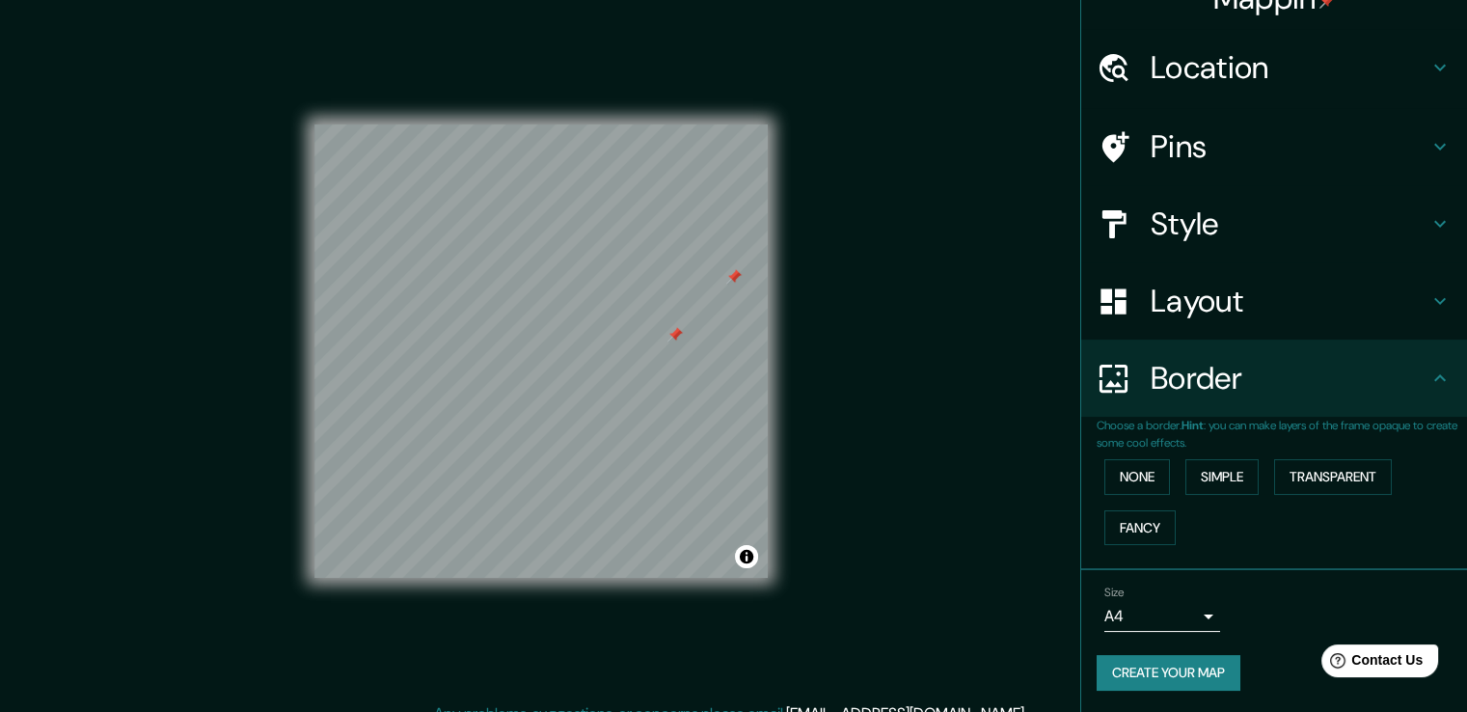
click at [1164, 665] on button "Create your map" at bounding box center [1169, 673] width 144 height 36
click at [1177, 672] on div "Create your map" at bounding box center [1274, 673] width 355 height 36
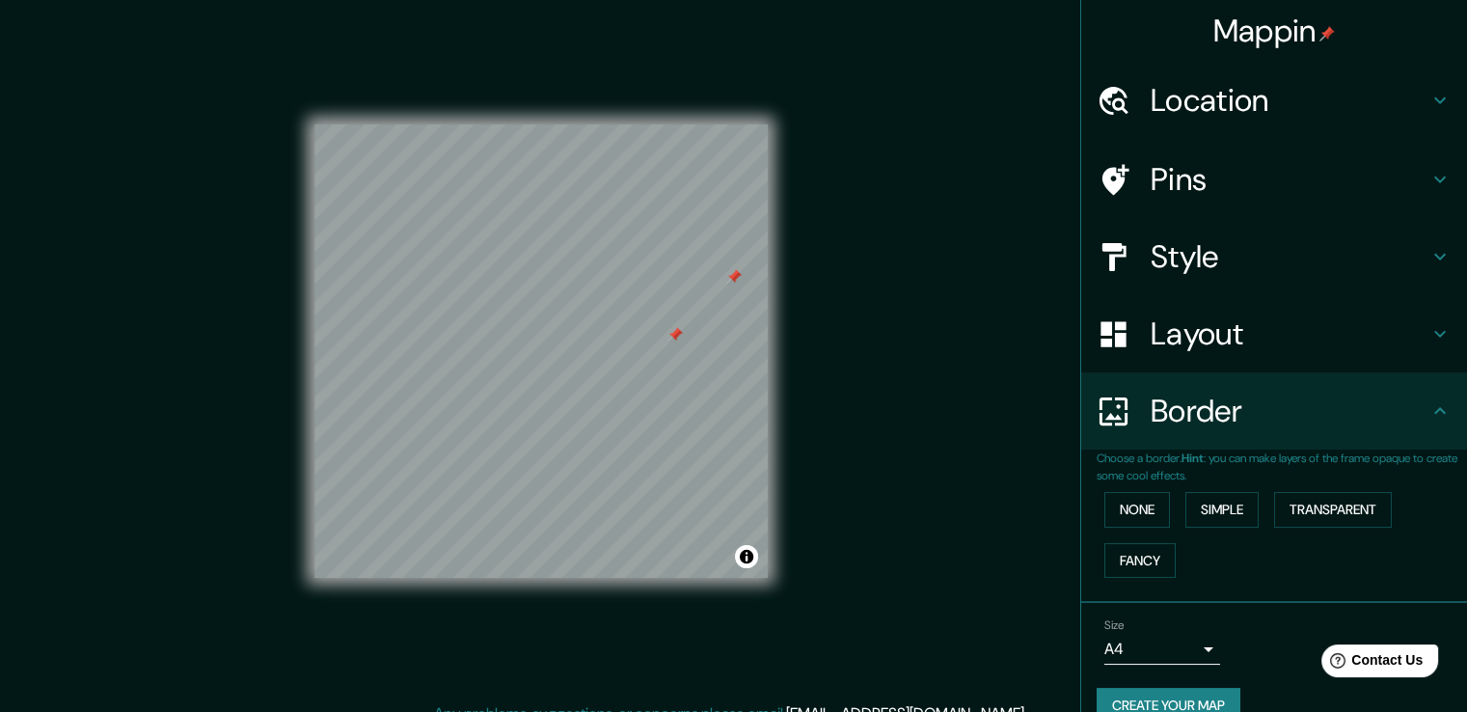
click at [1183, 682] on div "Size A4 single Create your map" at bounding box center [1274, 675] width 355 height 128
click at [1185, 684] on div "Size A4 single Create your map" at bounding box center [1274, 675] width 355 height 128
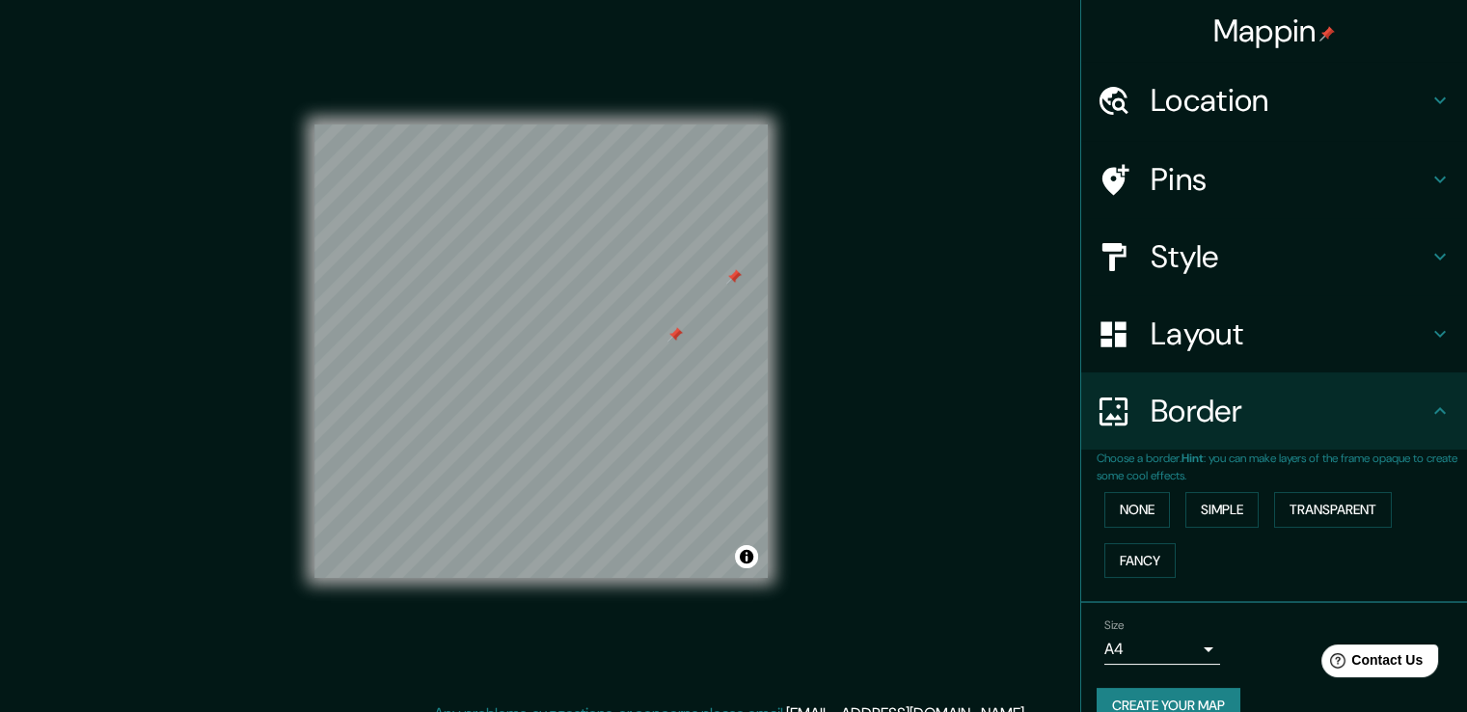
click at [1185, 684] on div "Size A4 single Create your map" at bounding box center [1274, 675] width 355 height 128
click at [1204, 696] on button "Create your map" at bounding box center [1169, 706] width 144 height 36
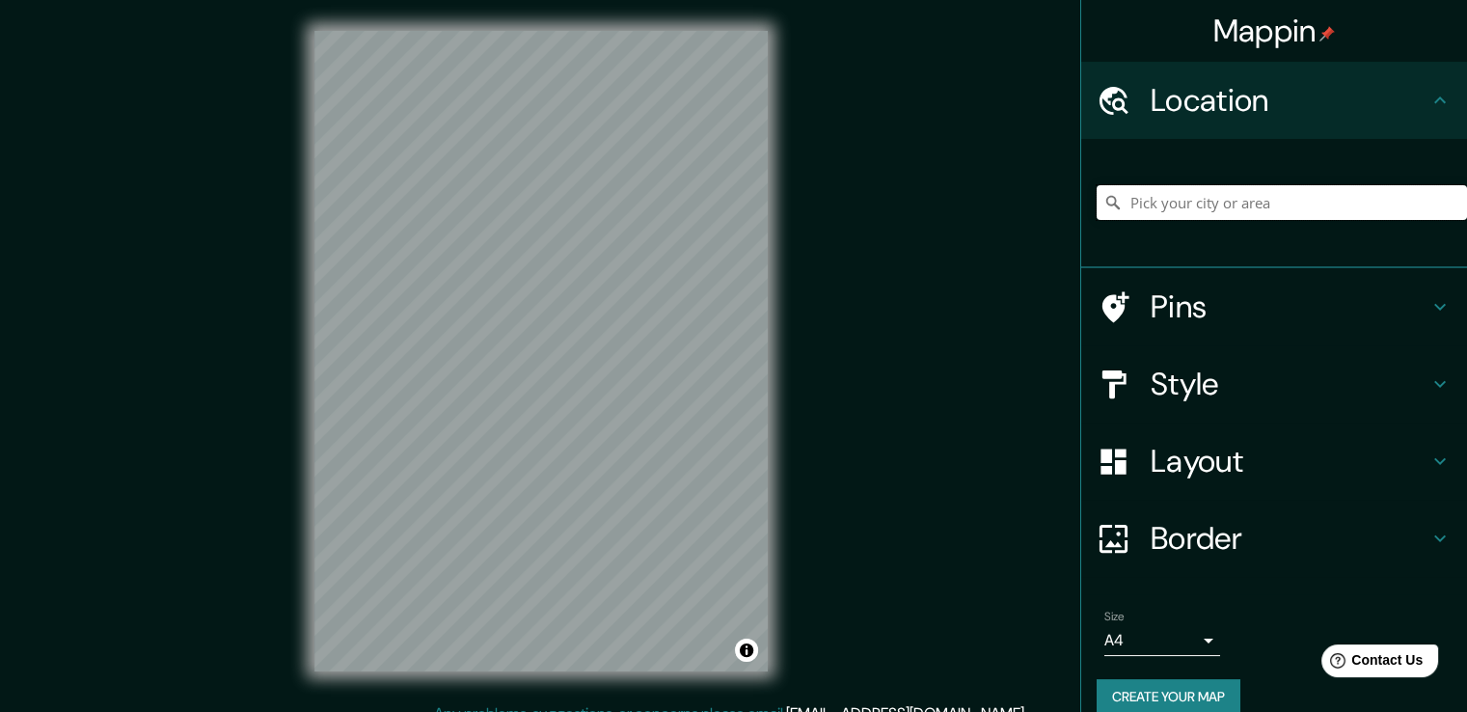
click at [1231, 214] on input "Pick your city or area" at bounding box center [1282, 202] width 370 height 35
type input "[PERSON_NAME], [GEOGRAPHIC_DATA], [GEOGRAPHIC_DATA]"
click at [1155, 702] on button "Create your map" at bounding box center [1169, 697] width 144 height 36
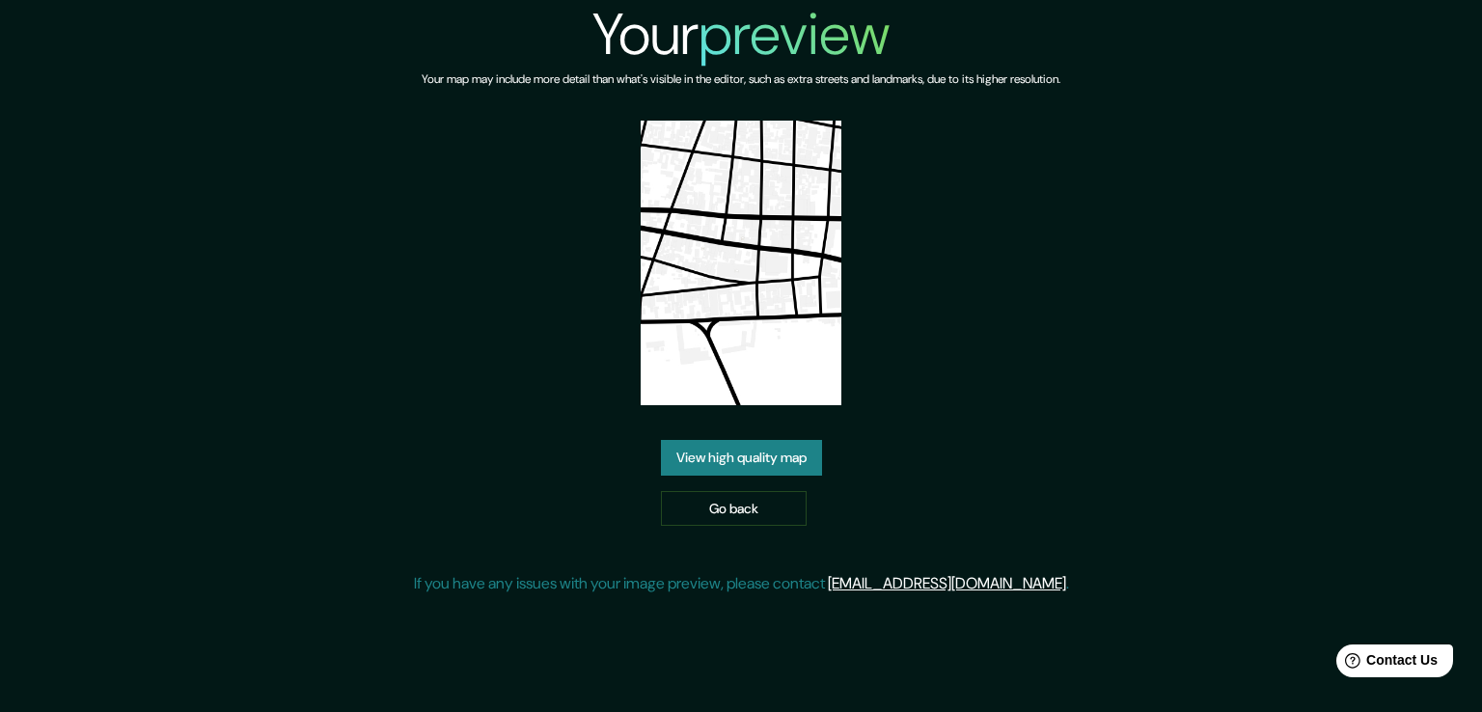
click at [725, 466] on link "View high quality map" at bounding box center [741, 458] width 161 height 36
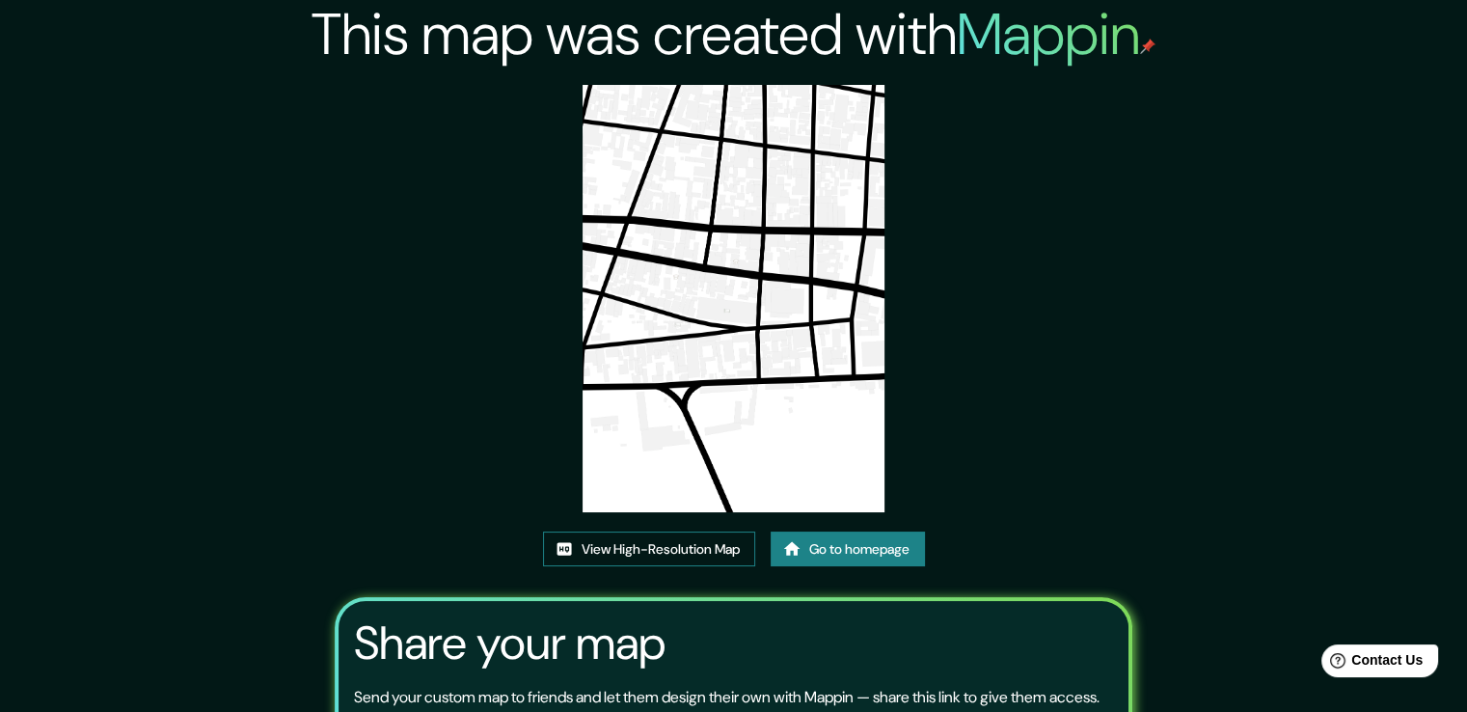
click at [722, 552] on link "View High-Resolution Map" at bounding box center [649, 549] width 212 height 36
click at [857, 551] on link "Go to homepage" at bounding box center [848, 549] width 154 height 36
